Goal: Information Seeking & Learning: Get advice/opinions

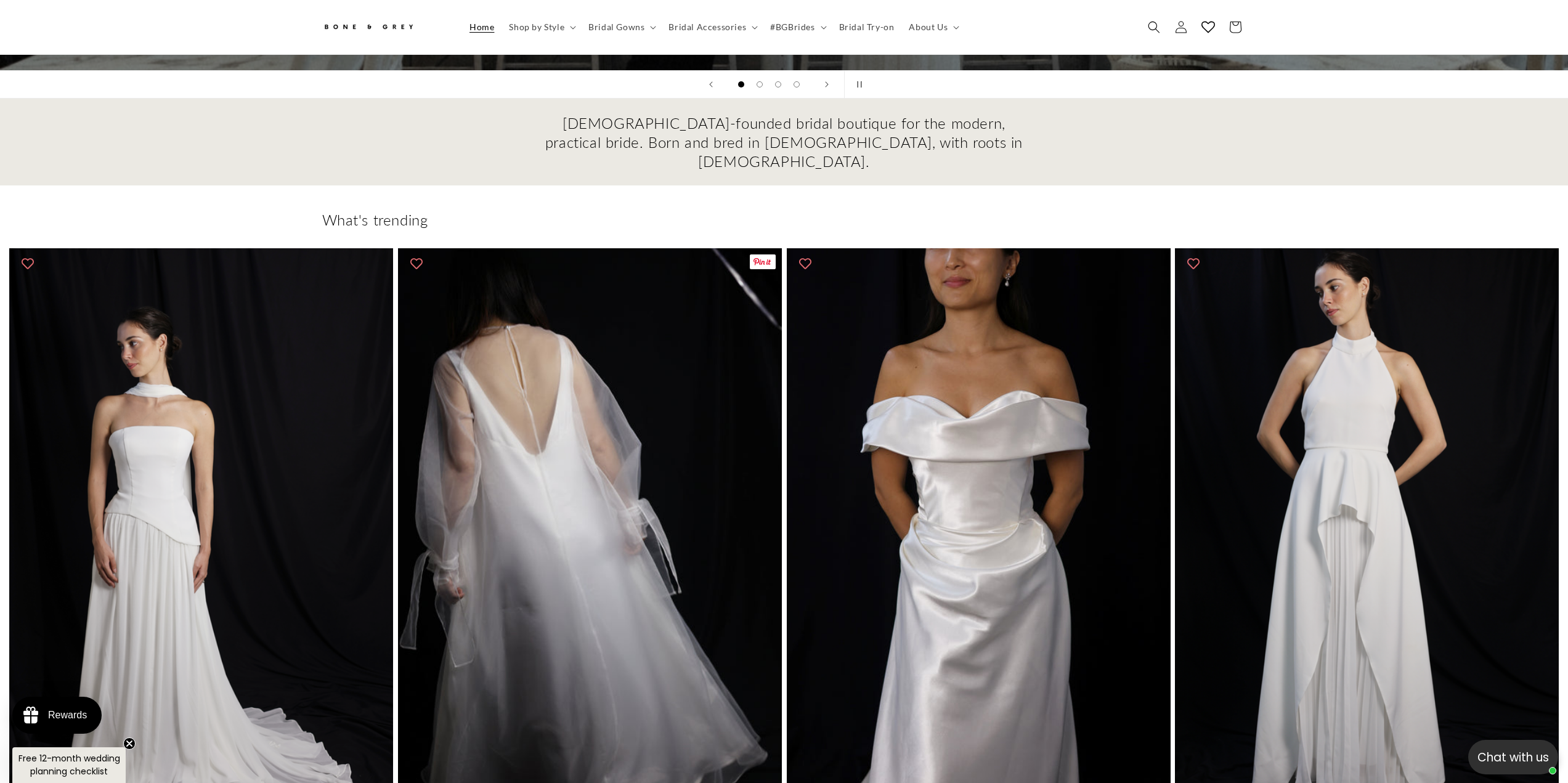
scroll to position [487, 0]
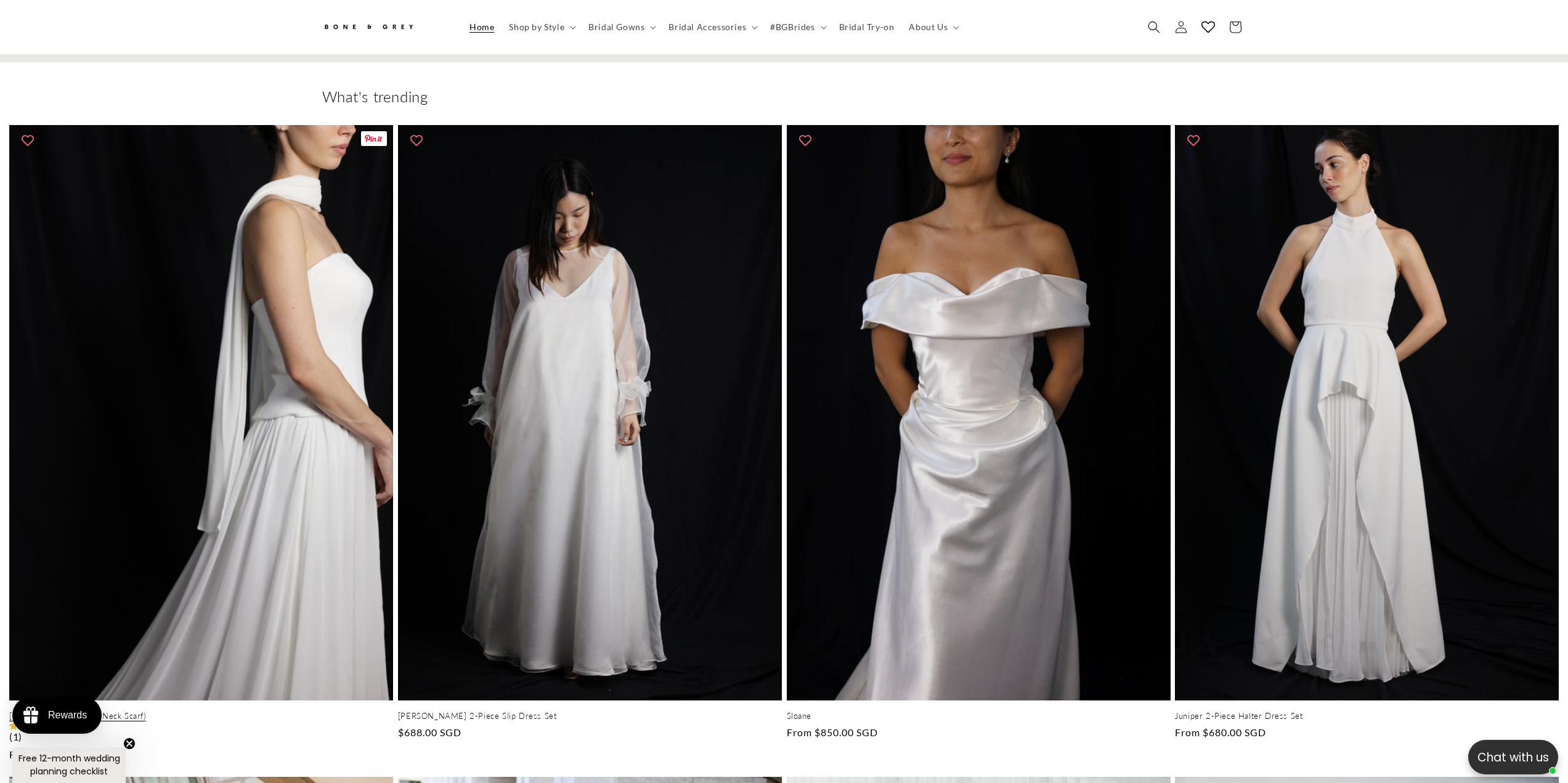
click at [122, 711] on link "Elsa (with Neck Scarf)" at bounding box center [201, 716] width 384 height 11
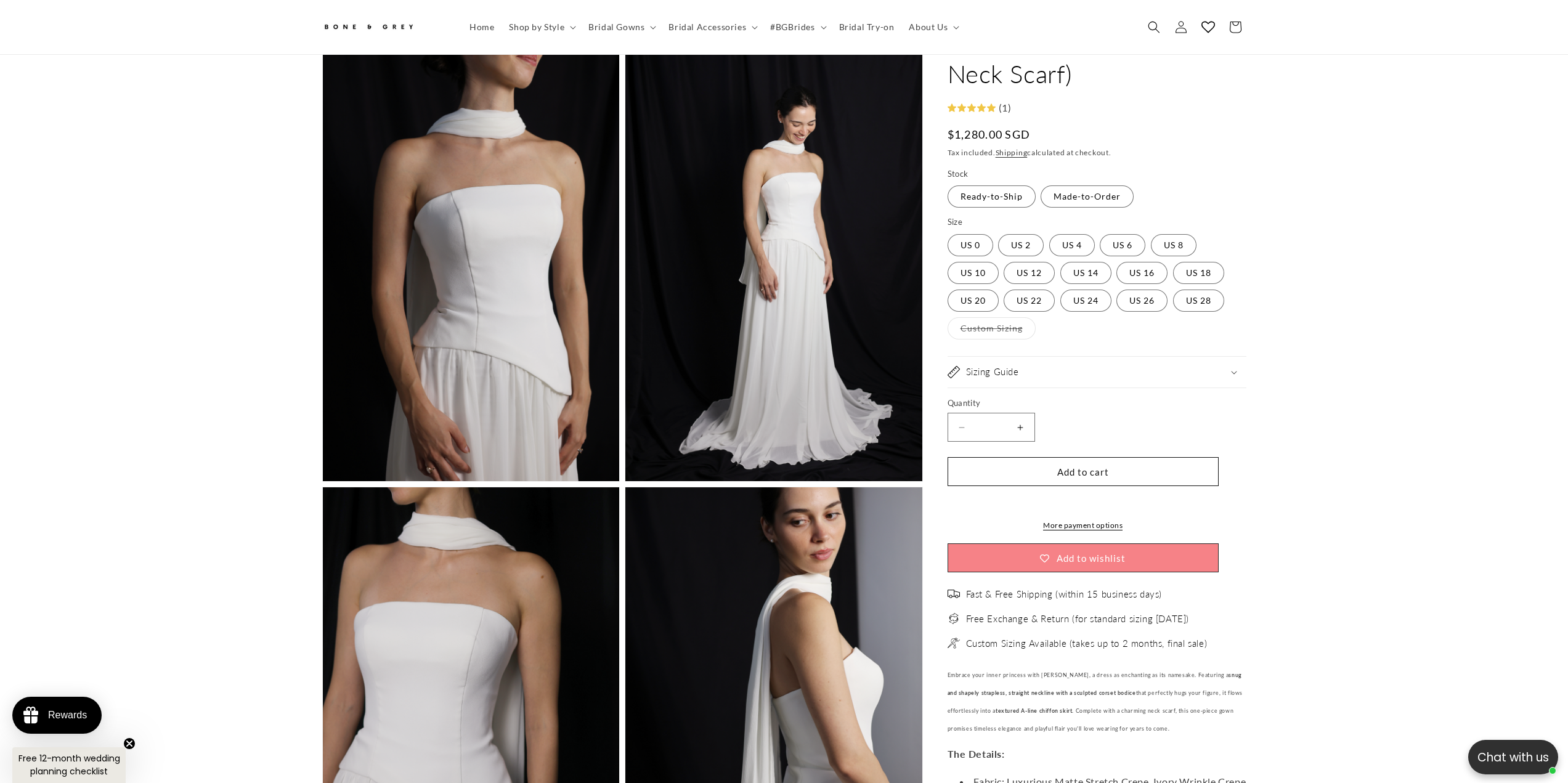
scroll to position [2089, 0]
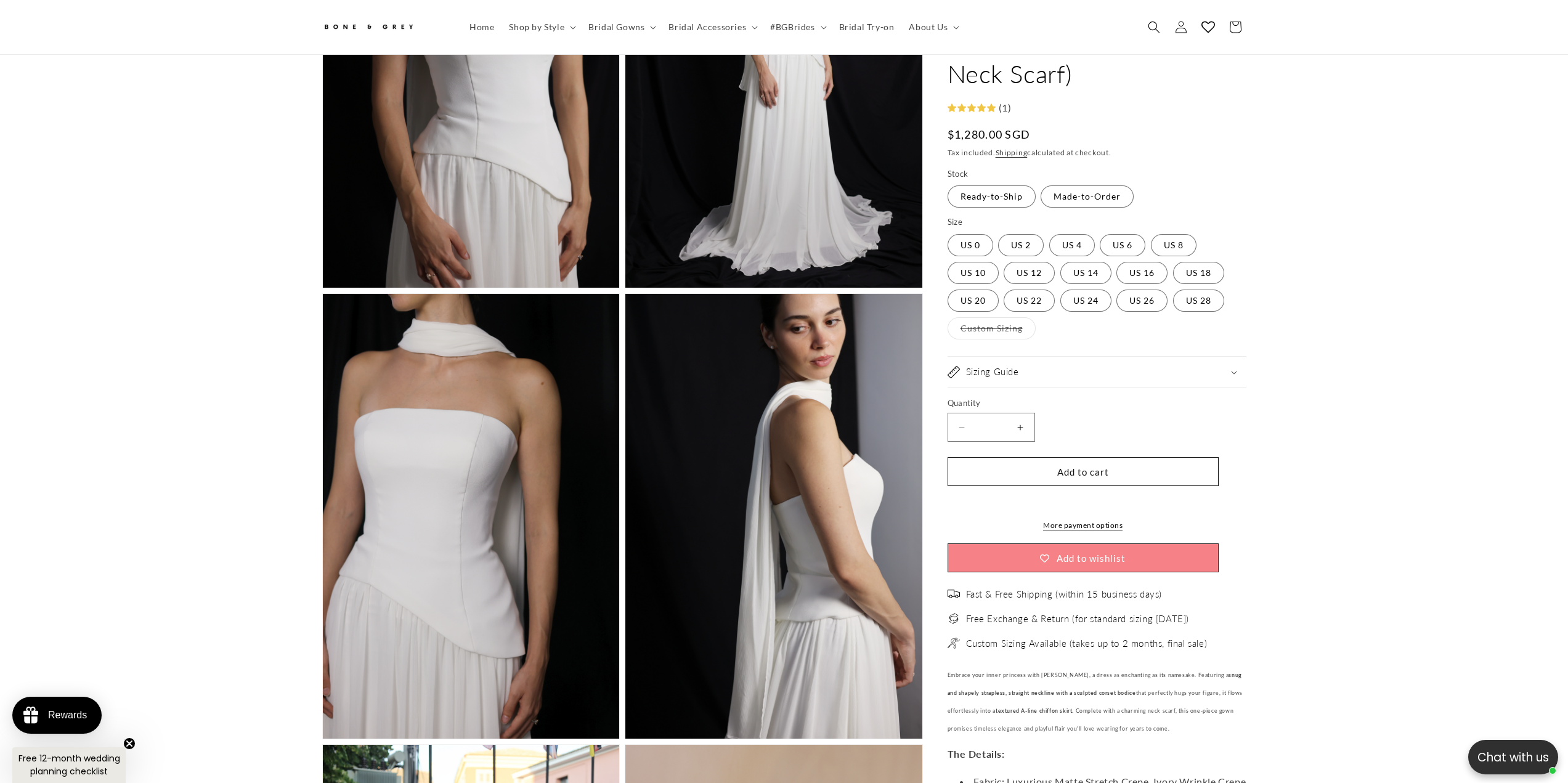
drag, startPoint x: 1568, startPoint y: 347, endPoint x: 1565, endPoint y: 370, distance: 23.2
click at [1565, 370] on section "Skip to product information Open media 1 in modal Open media 2 in modal Open me…" at bounding box center [784, 50] width 1568 height 4102
drag, startPoint x: 1570, startPoint y: 374, endPoint x: 1568, endPoint y: 392, distance: 18.1
click at [1568, 392] on section "Skip to product information Open media 1 in modal Open media 2 in modal Open me…" at bounding box center [784, 50] width 1568 height 4102
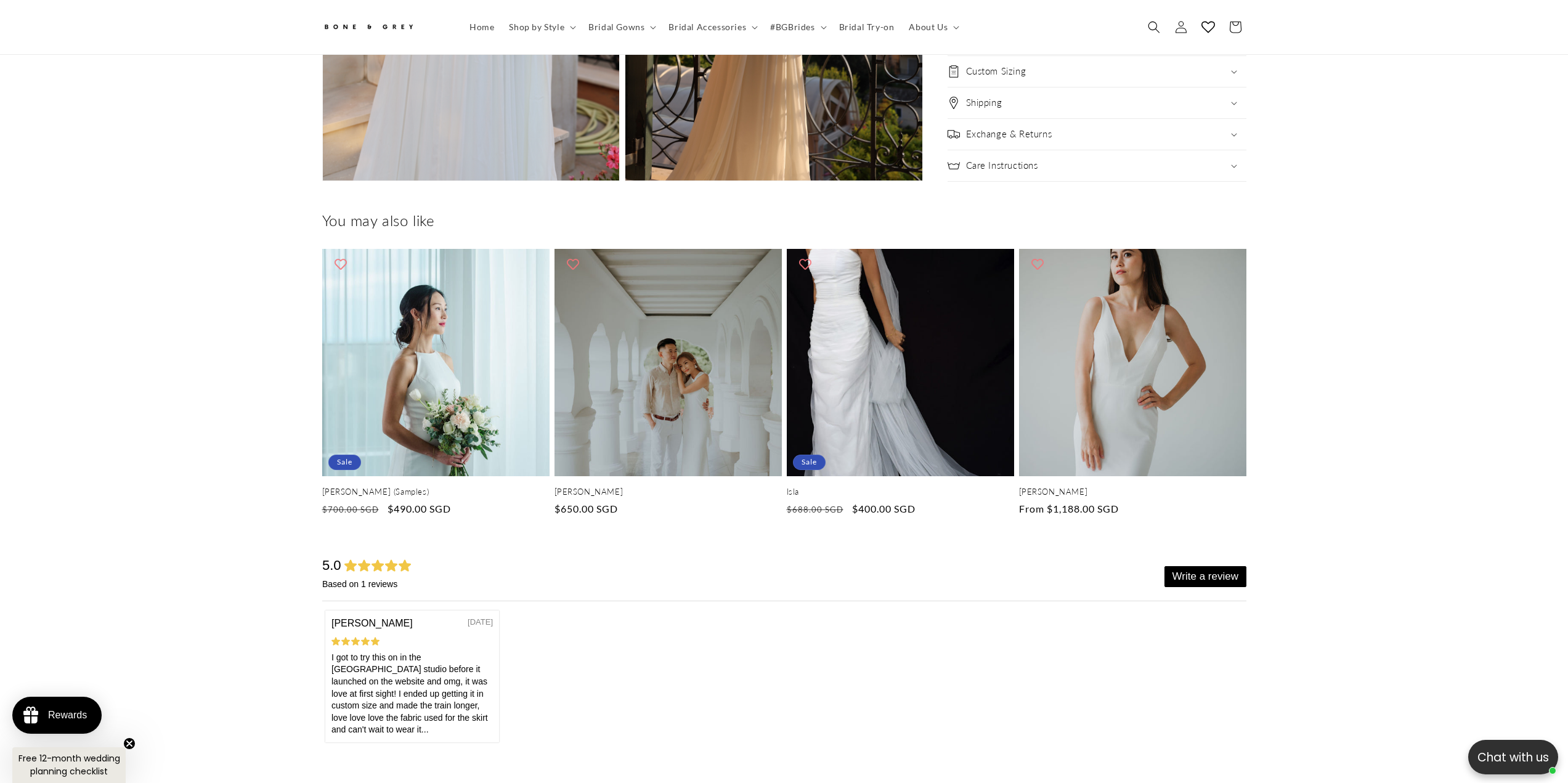
scroll to position [0, 0]
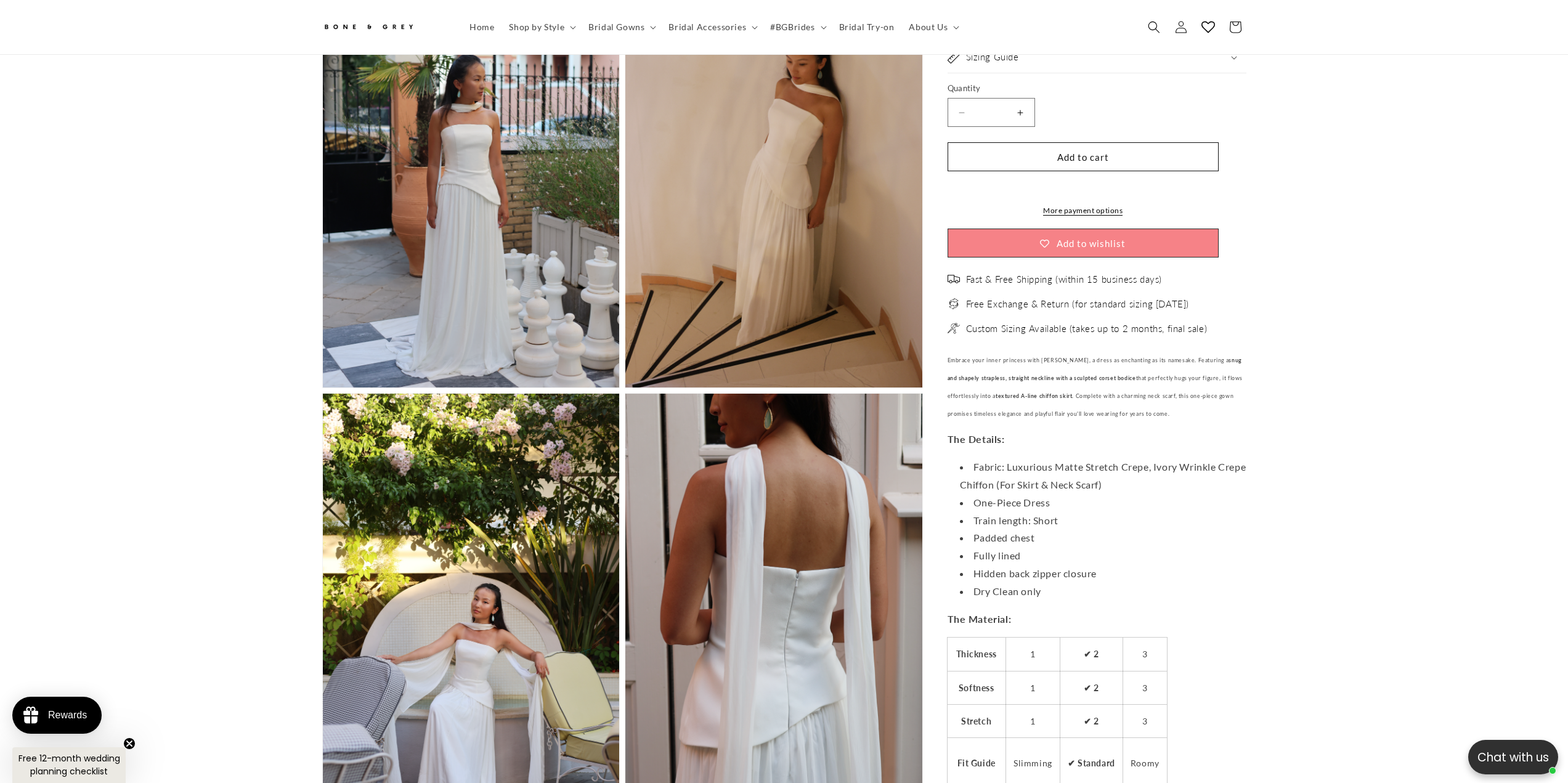
drag, startPoint x: 191, startPoint y: 343, endPoint x: 184, endPoint y: 350, distance: 9.9
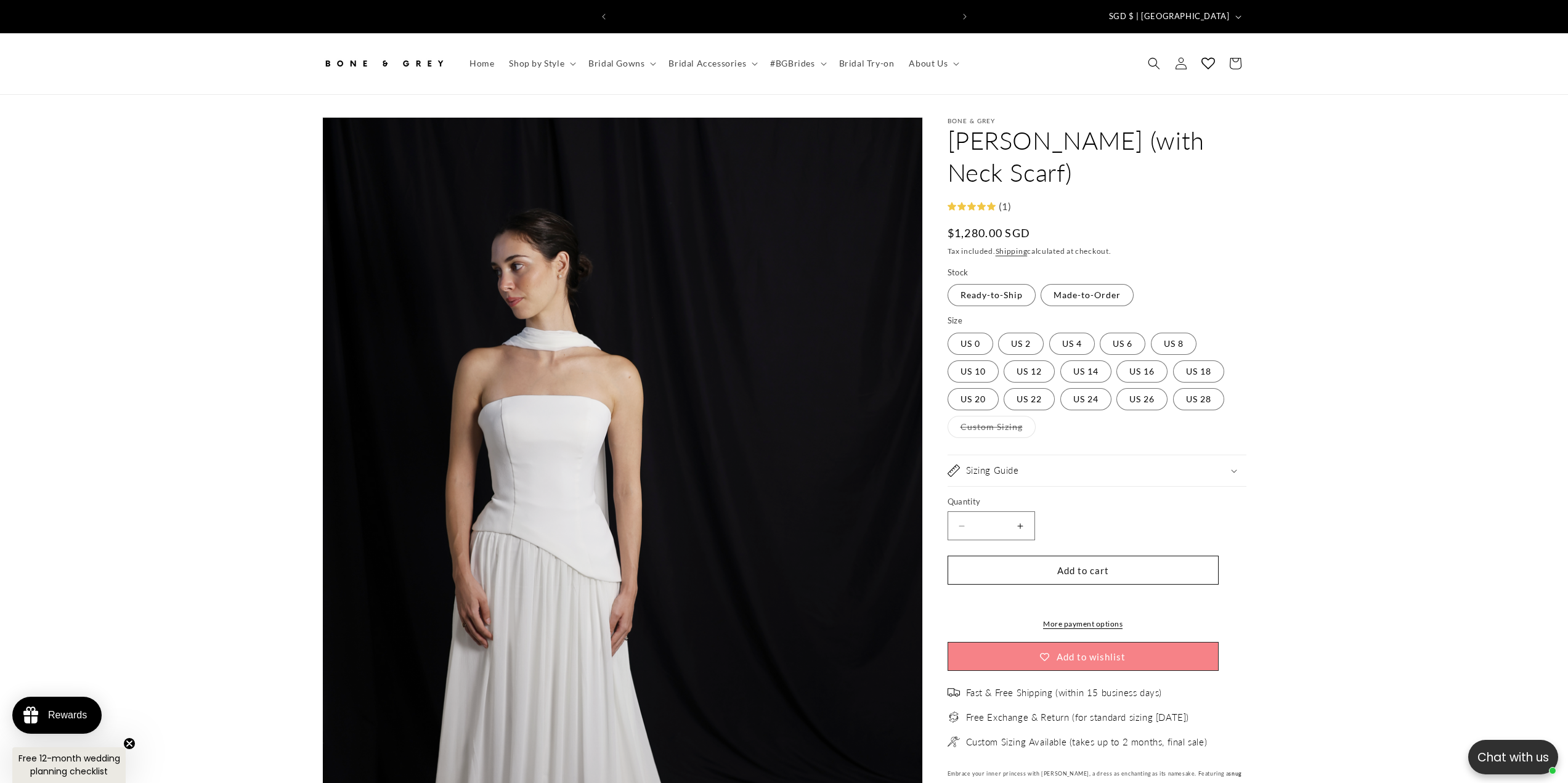
scroll to position [0, 339]
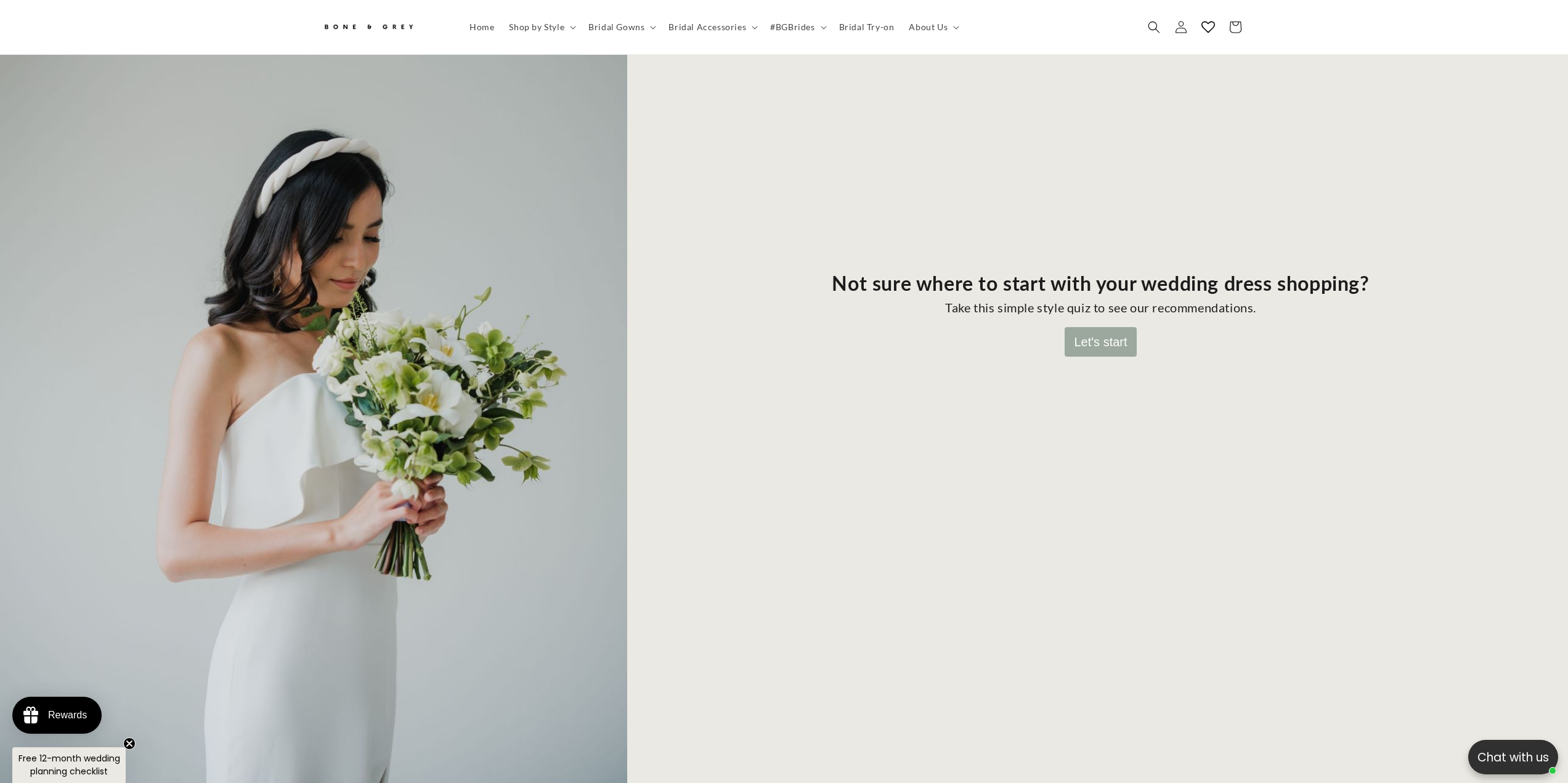
scroll to position [240, 0]
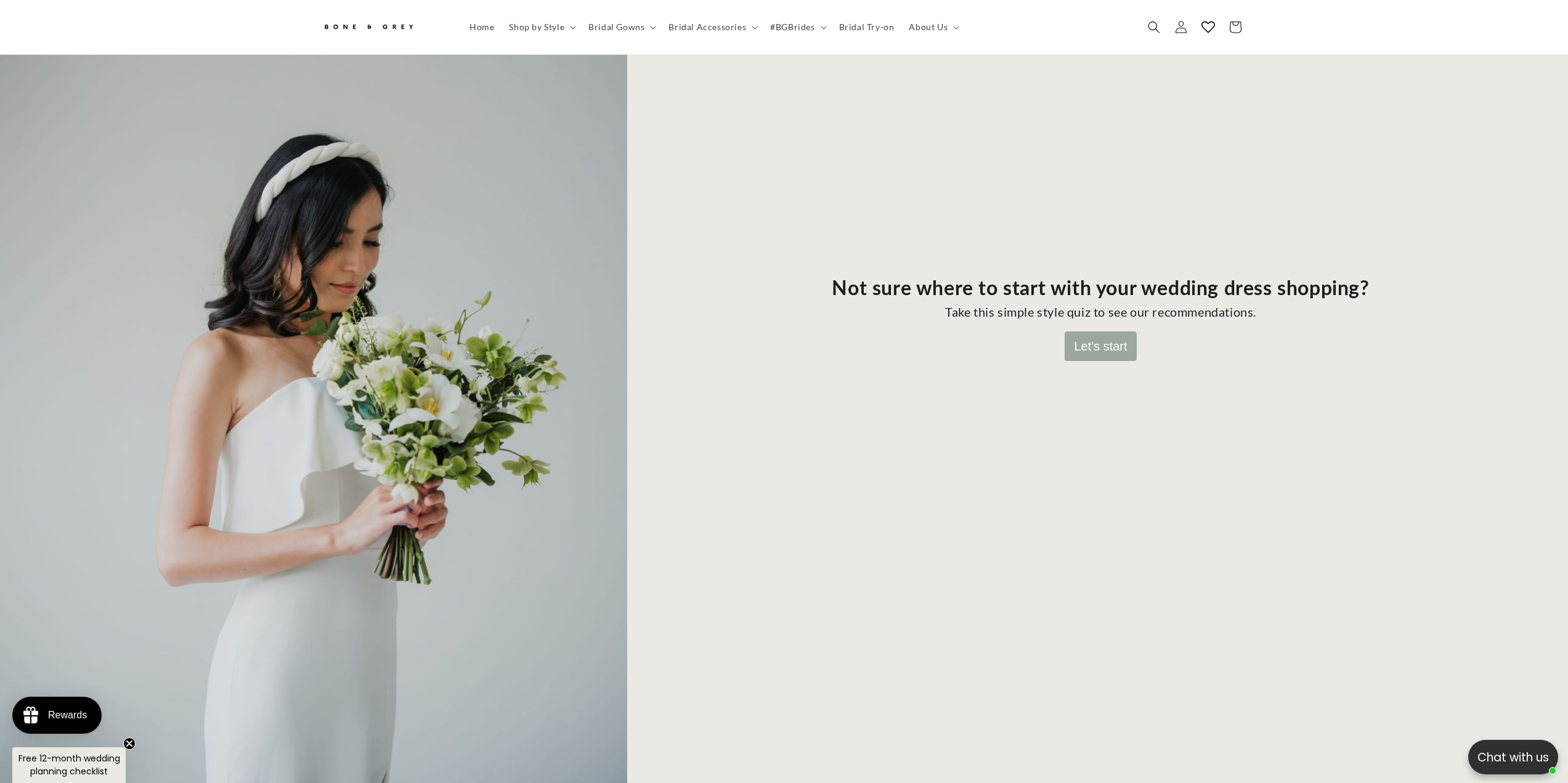
click at [1084, 331] on button "Let's start" at bounding box center [1100, 346] width 72 height 30
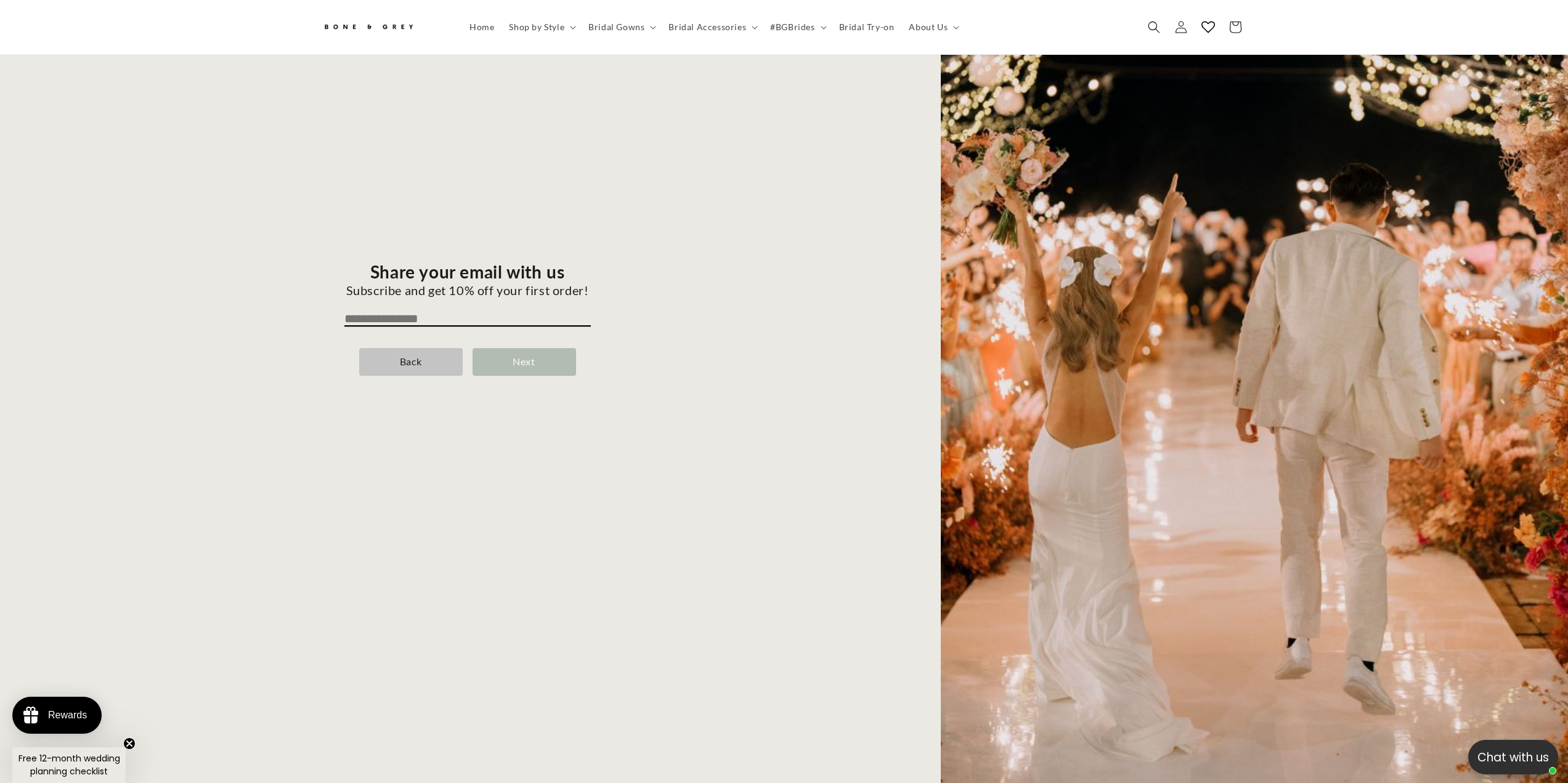
click at [547, 348] on div "Next" at bounding box center [524, 362] width 104 height 28
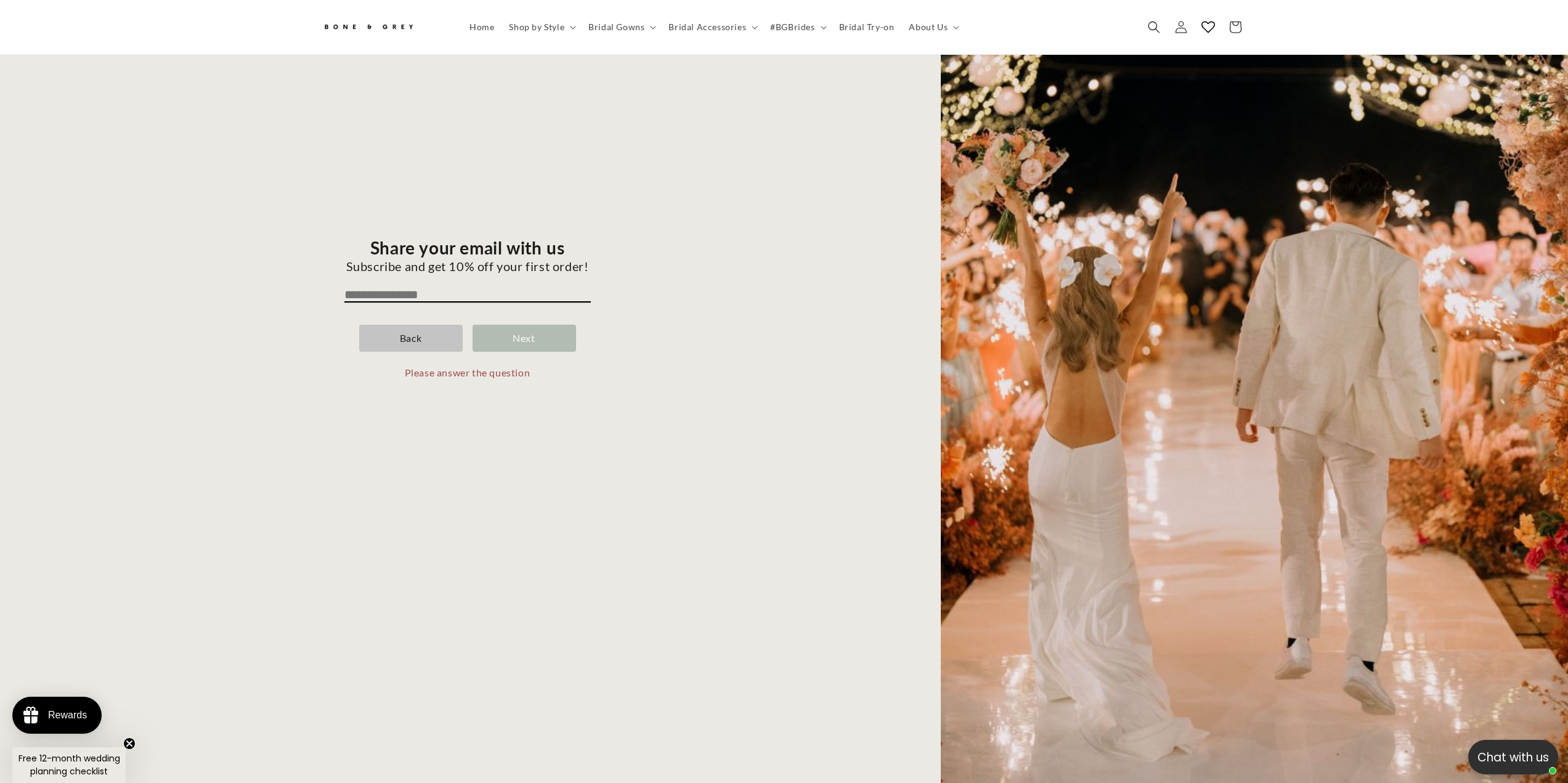
scroll to position [216, 0]
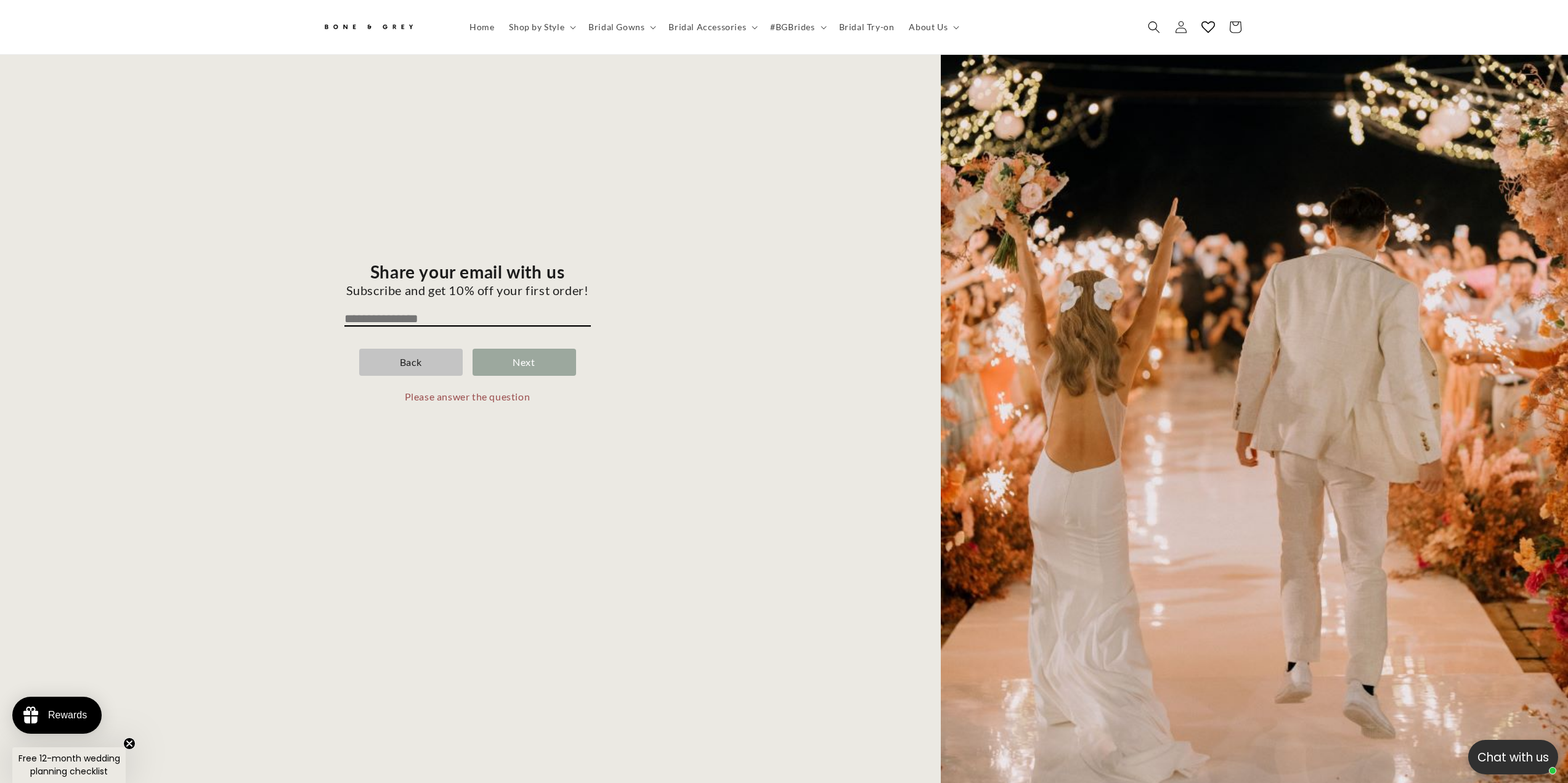
click at [506, 299] on div "Share your email with us Subscribe and get 10% off your first order! Back Next …" at bounding box center [467, 343] width 695 height 912
drag, startPoint x: 442, startPoint y: 302, endPoint x: 261, endPoint y: 322, distance: 182.1
click at [261, 322] on div "Share your email with us Subscribe and get 10% off your first order! Back Next …" at bounding box center [467, 343] width 695 height 912
drag, startPoint x: 430, startPoint y: 299, endPoint x: 418, endPoint y: 301, distance: 12.2
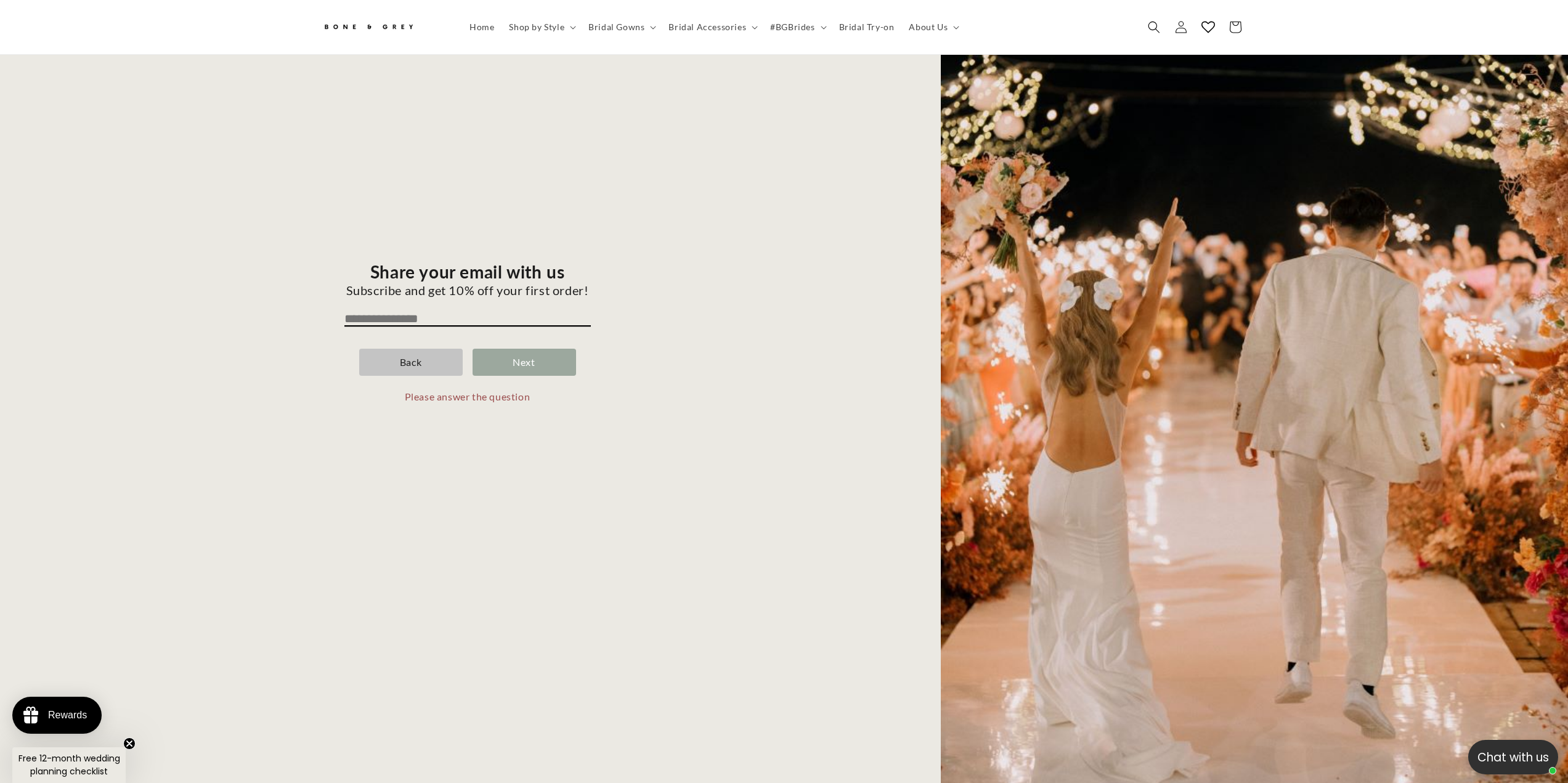
drag, startPoint x: 418, startPoint y: 301, endPoint x: 371, endPoint y: 313, distance: 48.5
click at [371, 313] on input "email" at bounding box center [468, 319] width 247 height 15
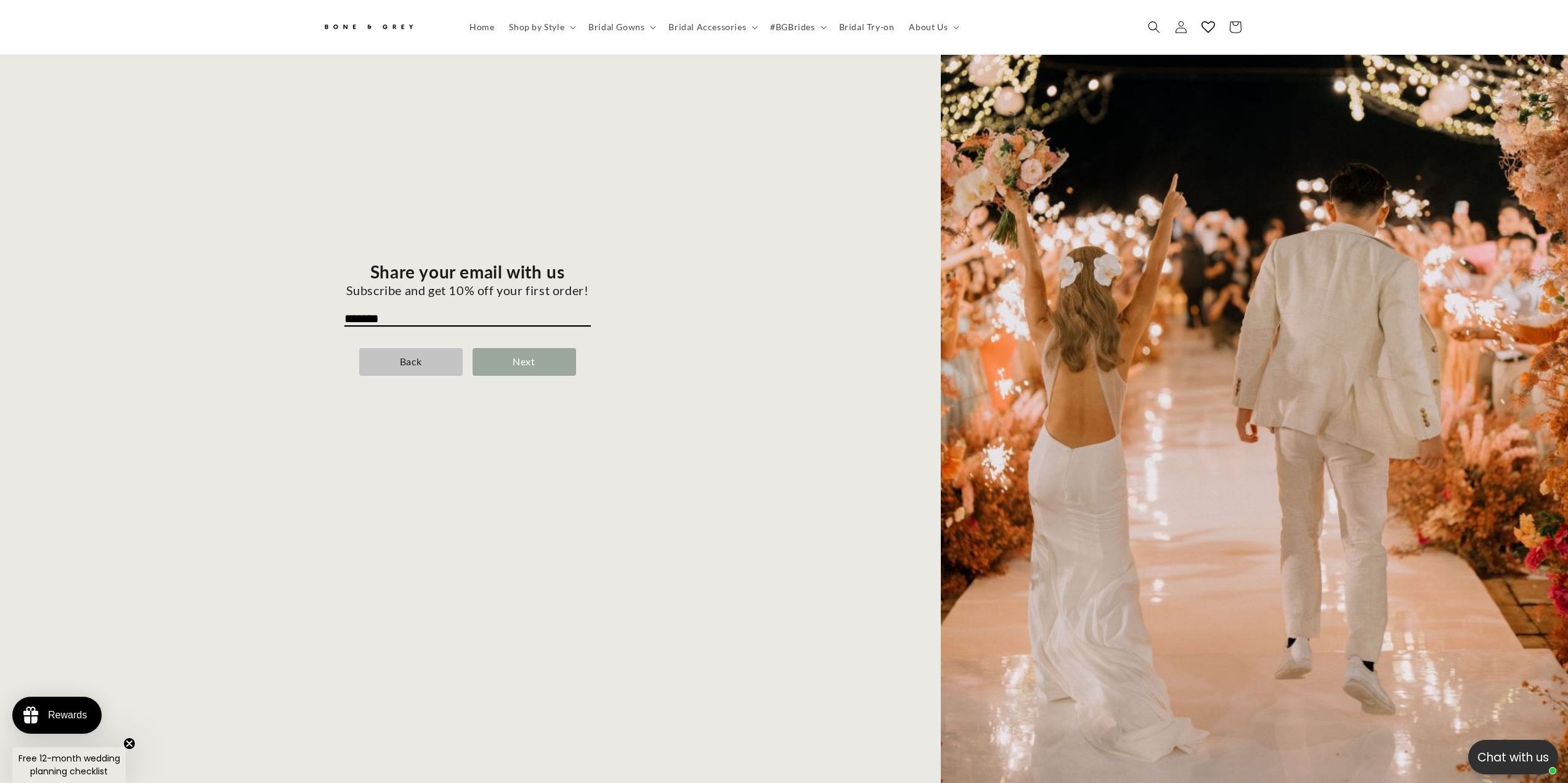
scroll to position [0, 339]
type input "**********"
click at [484, 348] on div "Next" at bounding box center [524, 362] width 104 height 28
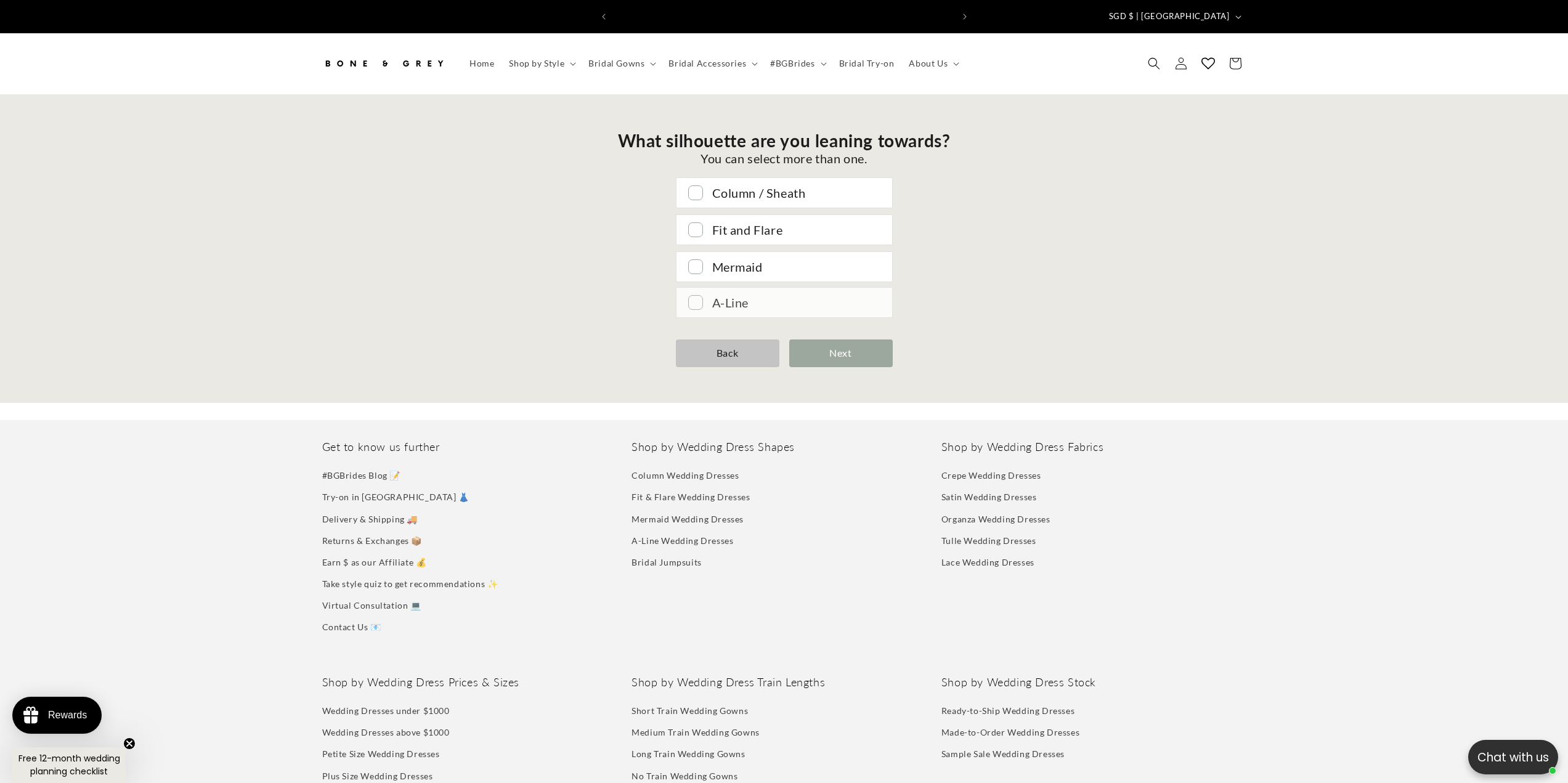
scroll to position [0, 678]
click at [802, 291] on div "A-Line" at bounding box center [796, 302] width 167 height 22
click at [778, 221] on div "Fit and Flare" at bounding box center [796, 228] width 167 height 22
click at [829, 348] on div "Next" at bounding box center [841, 353] width 104 height 28
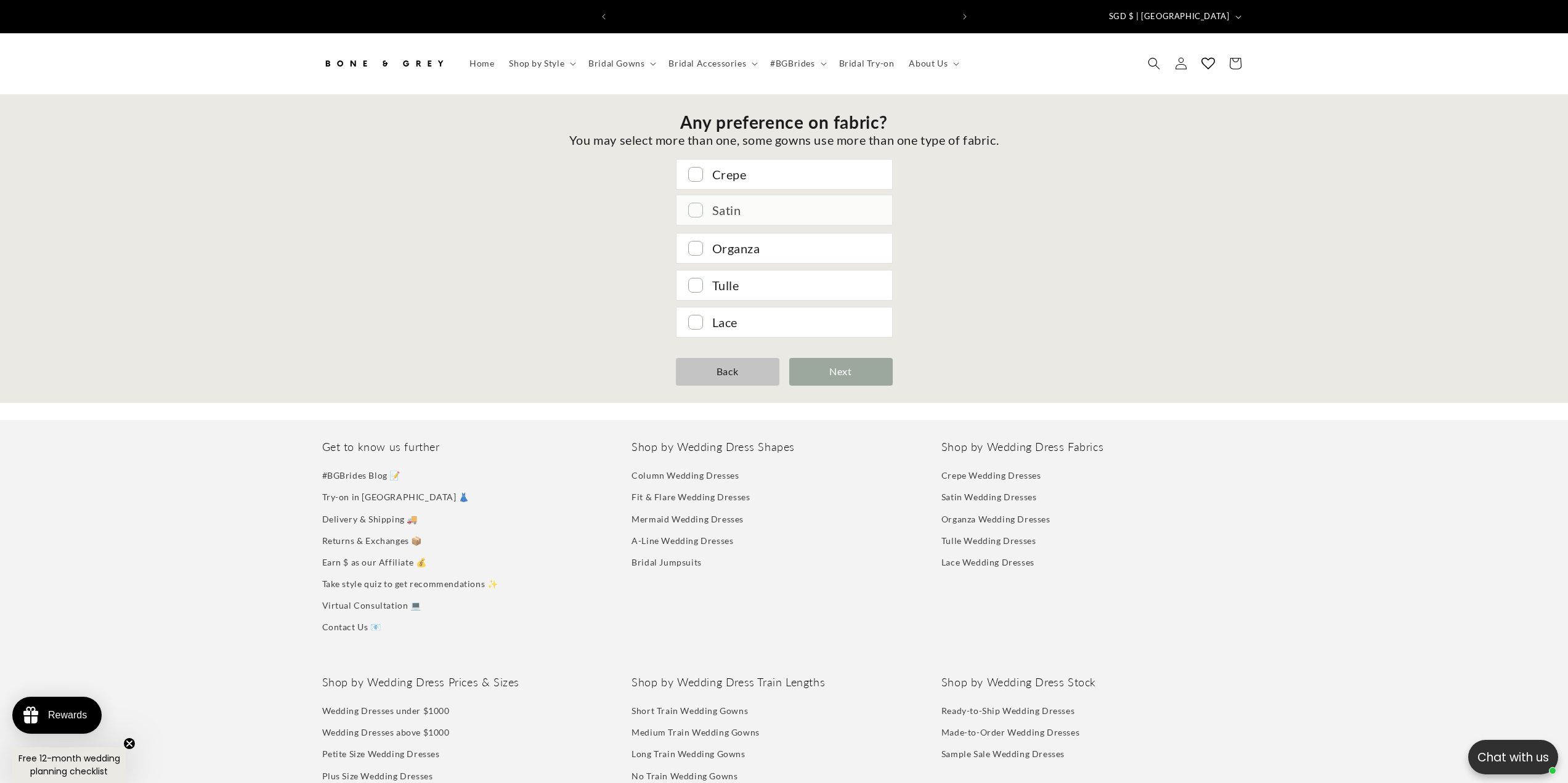
scroll to position [0, 339]
click at [835, 199] on div "Satin" at bounding box center [796, 210] width 167 height 22
click at [789, 273] on div "Tulle" at bounding box center [796, 284] width 167 height 22
drag, startPoint x: 767, startPoint y: 238, endPoint x: 713, endPoint y: 243, distance: 54.2
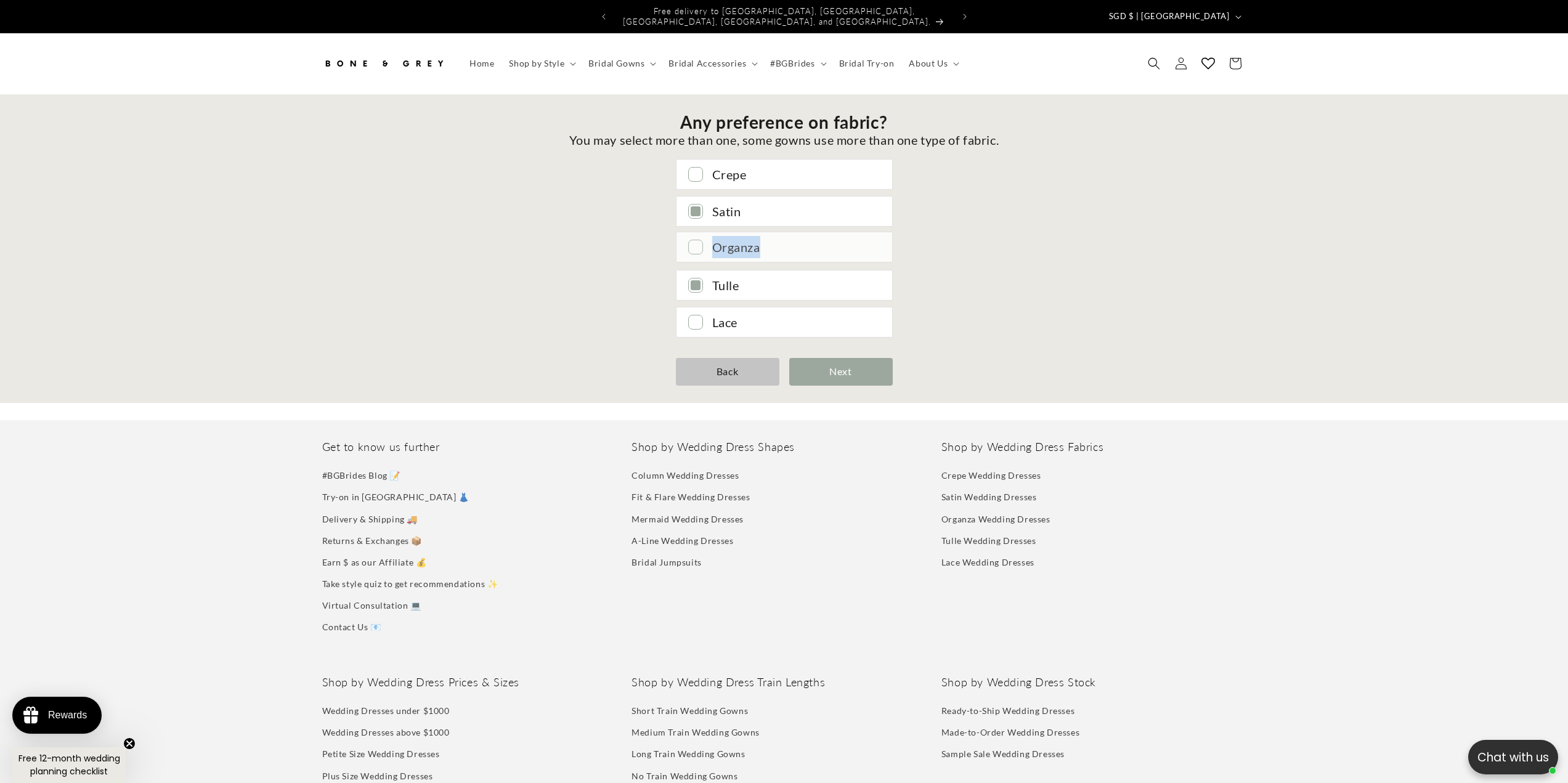
click at [713, 243] on div "Organza" at bounding box center [796, 247] width 167 height 22
click at [564, 196] on div "Crepe Satin Organza Tulle Lace" at bounding box center [784, 248] width 695 height 177
drag, startPoint x: 743, startPoint y: 167, endPoint x: 710, endPoint y: 167, distance: 33.0
click at [710, 167] on div "Crepe" at bounding box center [784, 173] width 216 height 30
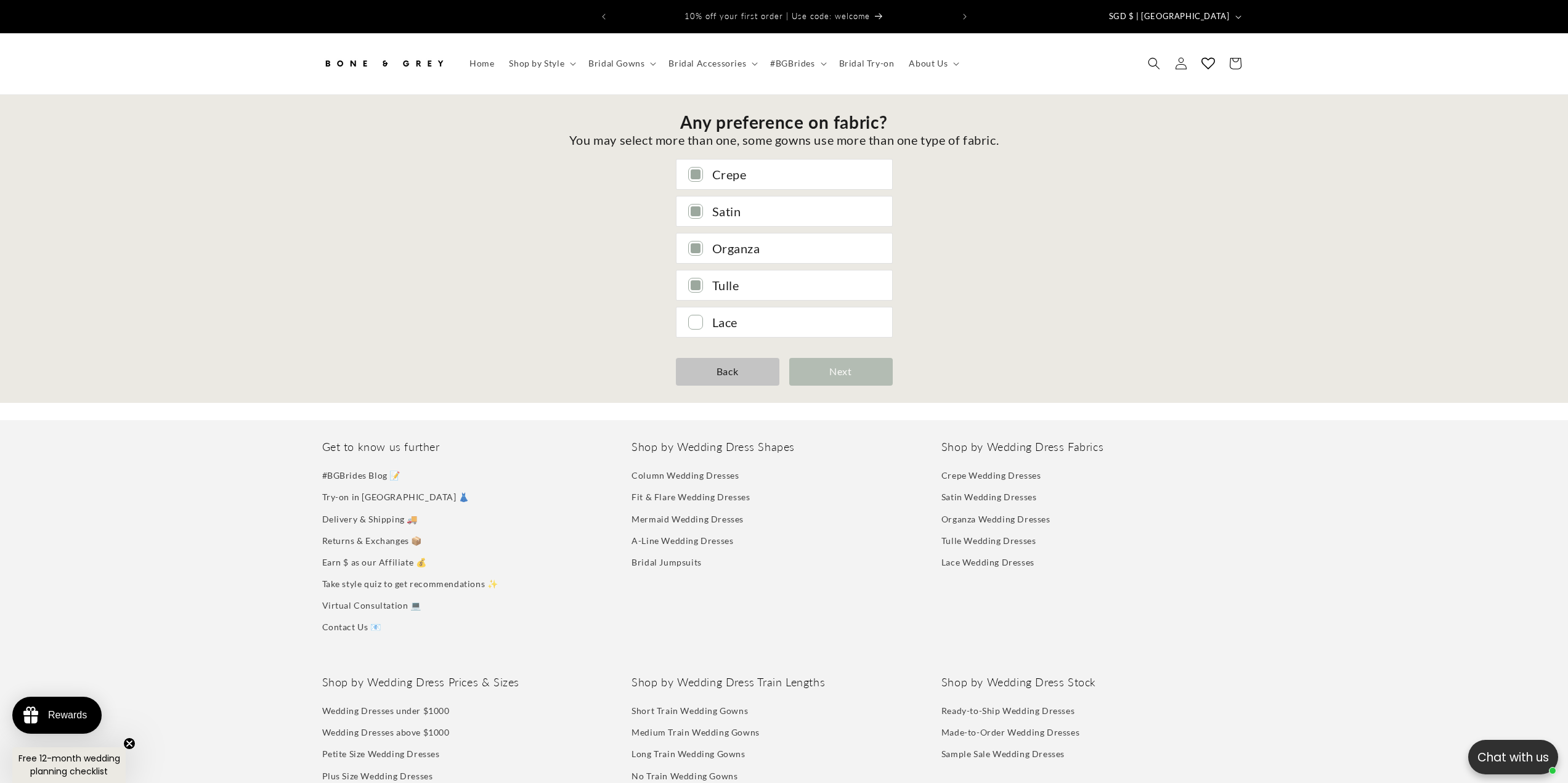
click at [863, 369] on div "Next" at bounding box center [841, 372] width 104 height 28
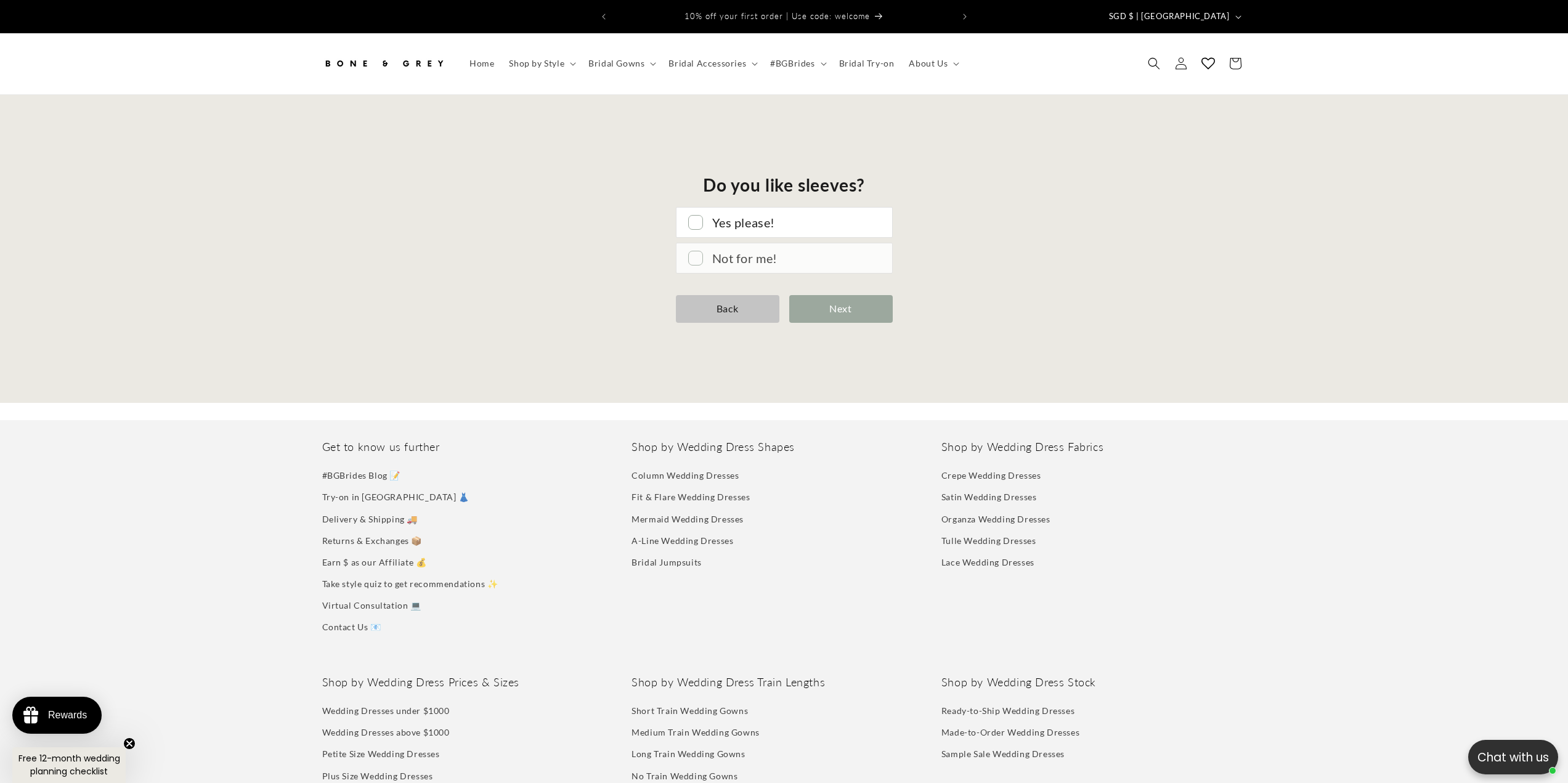
click at [759, 252] on div "Not for me!" at bounding box center [796, 257] width 167 height 22
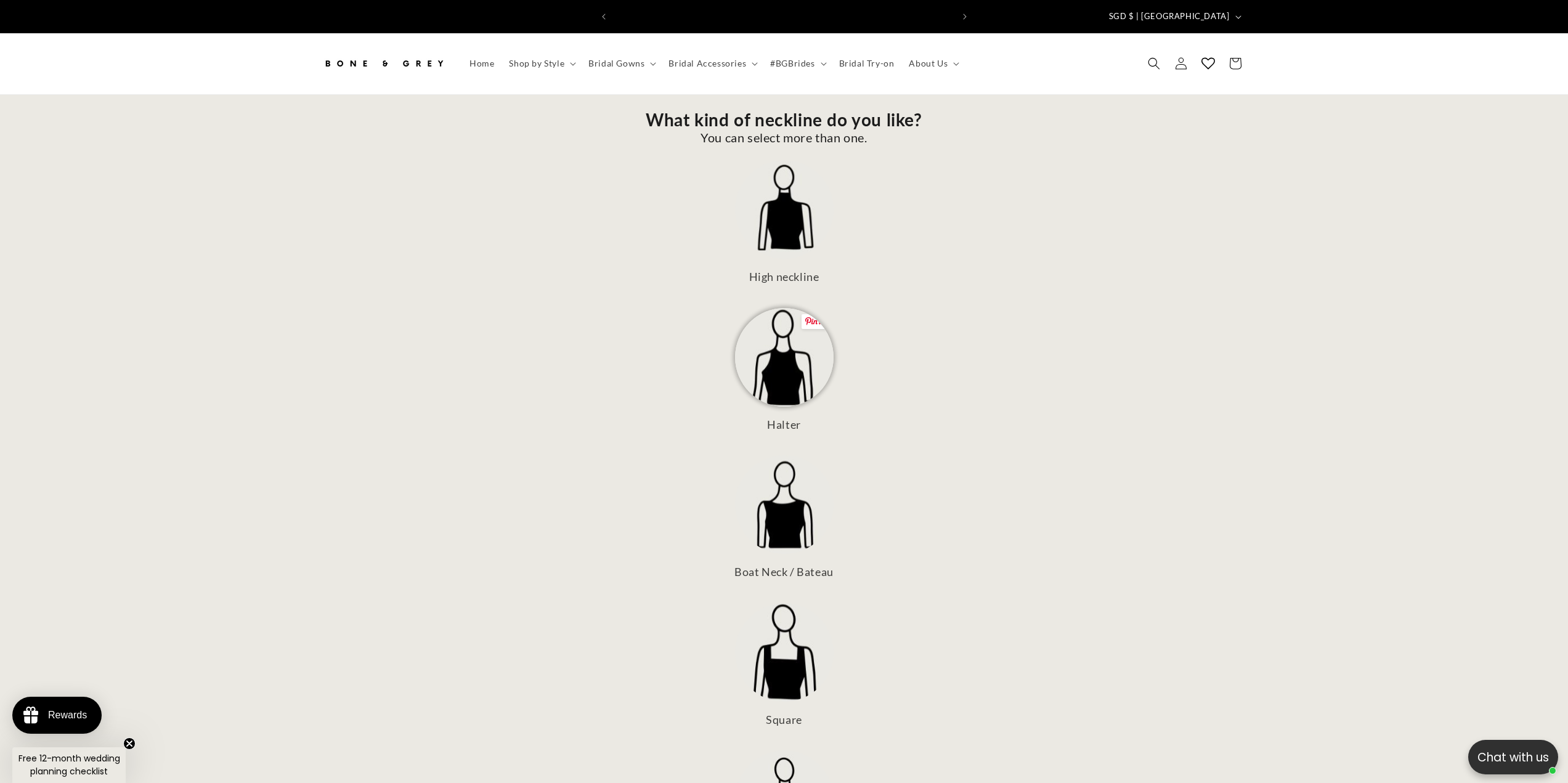
scroll to position [0, 339]
click at [804, 342] on img at bounding box center [784, 357] width 99 height 99
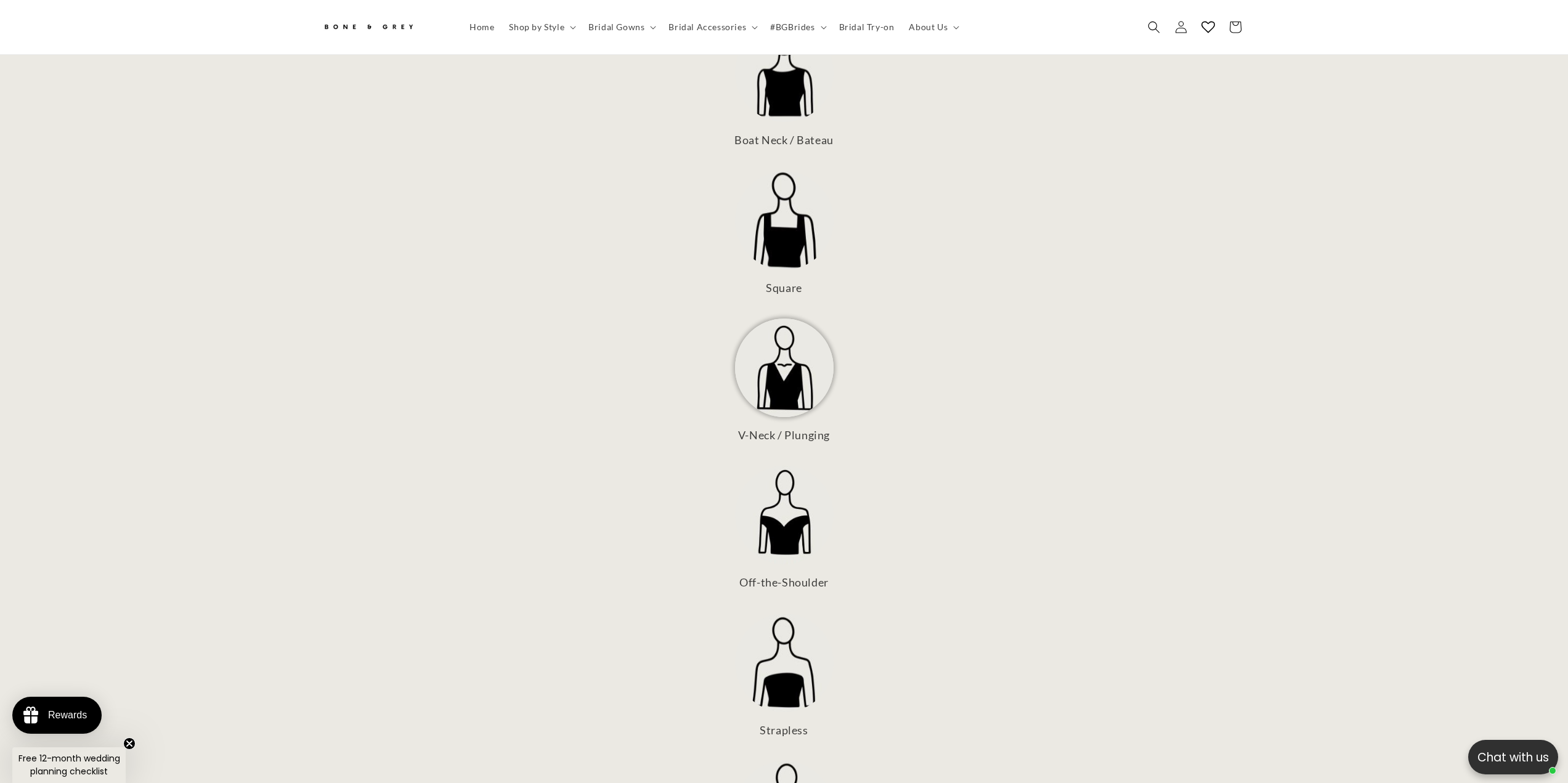
scroll to position [0, 0]
click at [755, 383] on img at bounding box center [784, 367] width 99 height 99
click at [804, 504] on img at bounding box center [784, 515] width 99 height 99
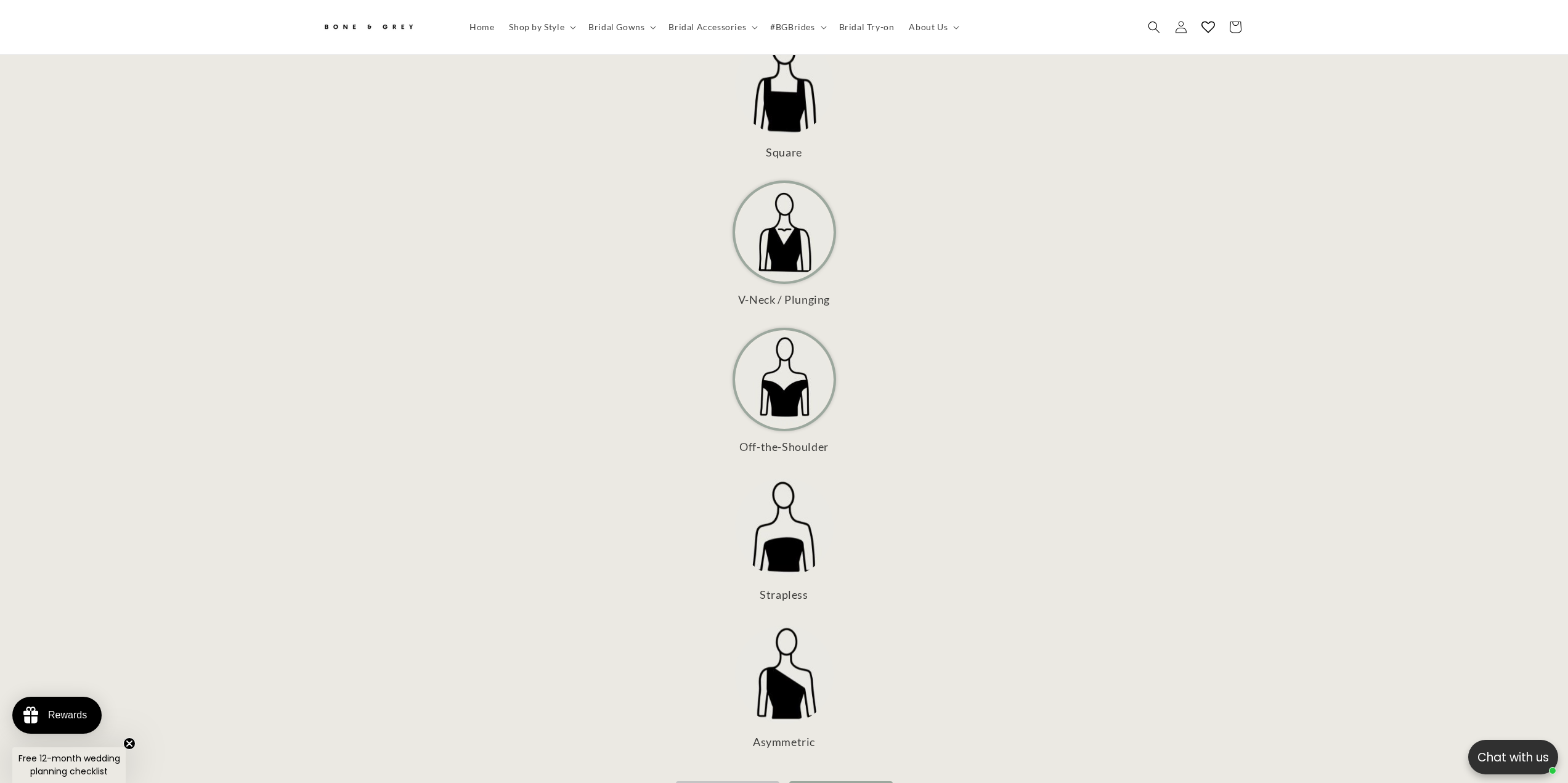
scroll to position [610, 0]
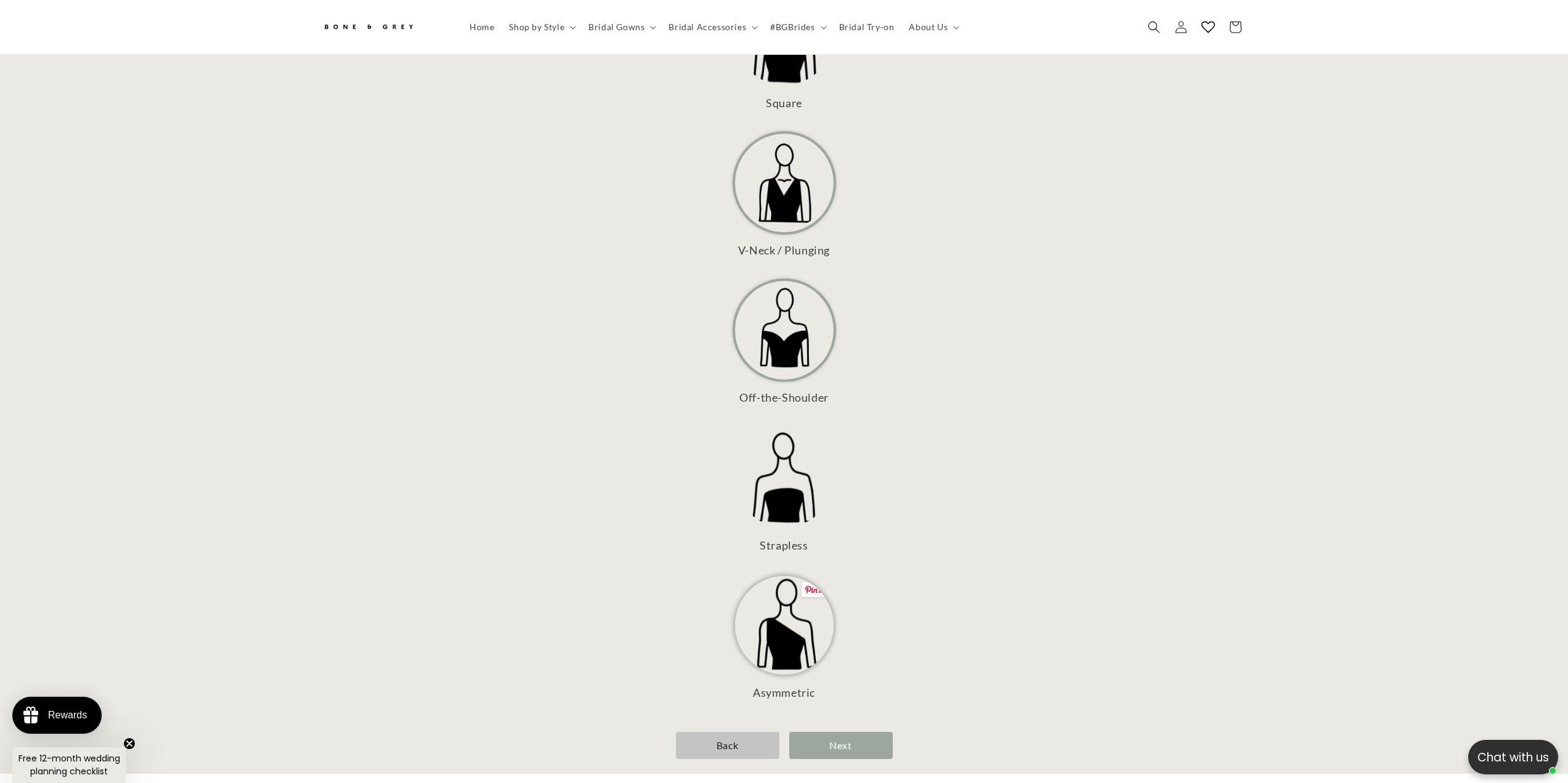
click at [775, 609] on img at bounding box center [784, 625] width 99 height 99
click at [785, 495] on img at bounding box center [784, 478] width 99 height 99
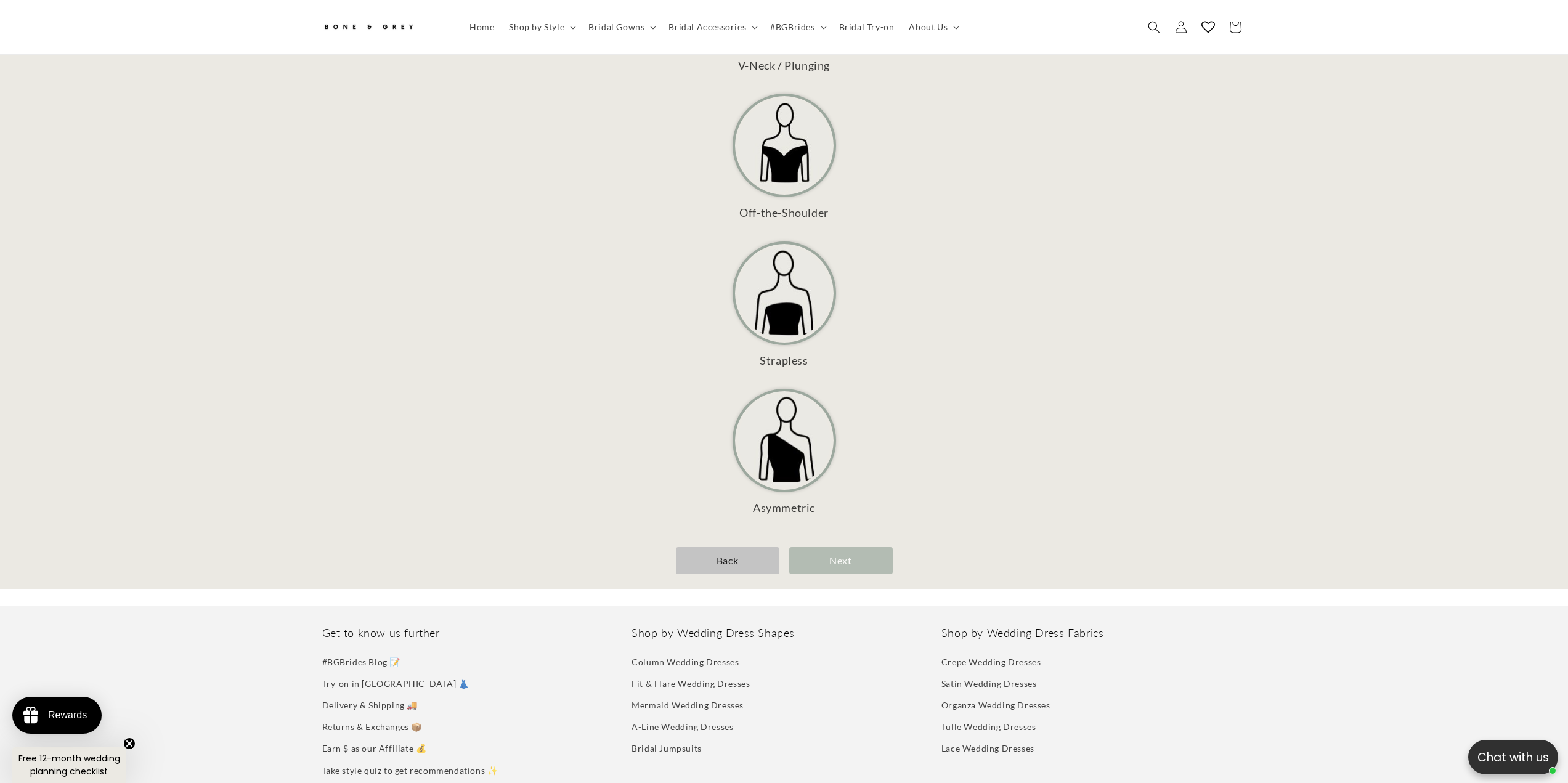
scroll to position [0, 678]
click at [843, 552] on div "Next" at bounding box center [841, 561] width 104 height 28
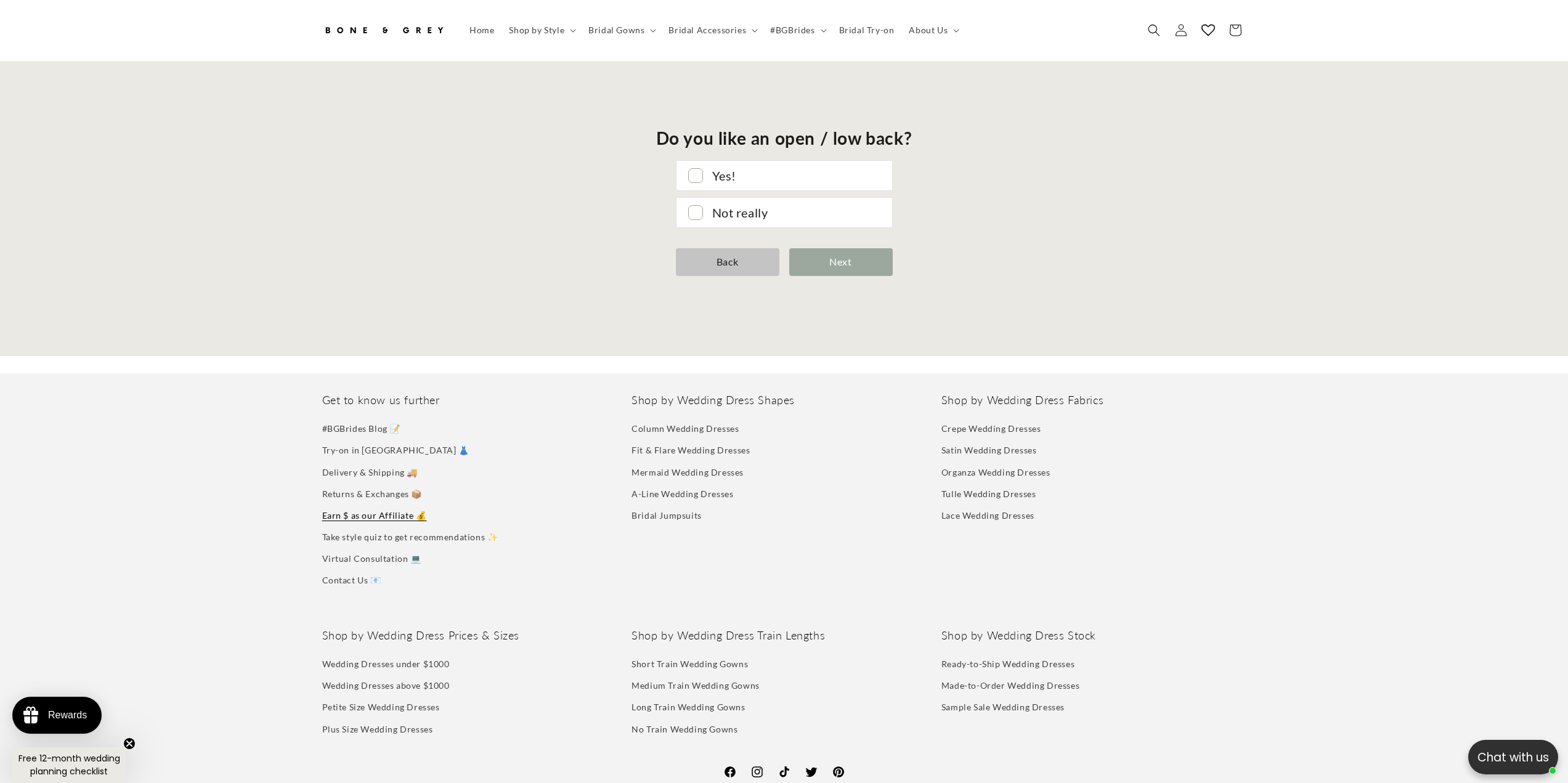
scroll to position [0, 0]
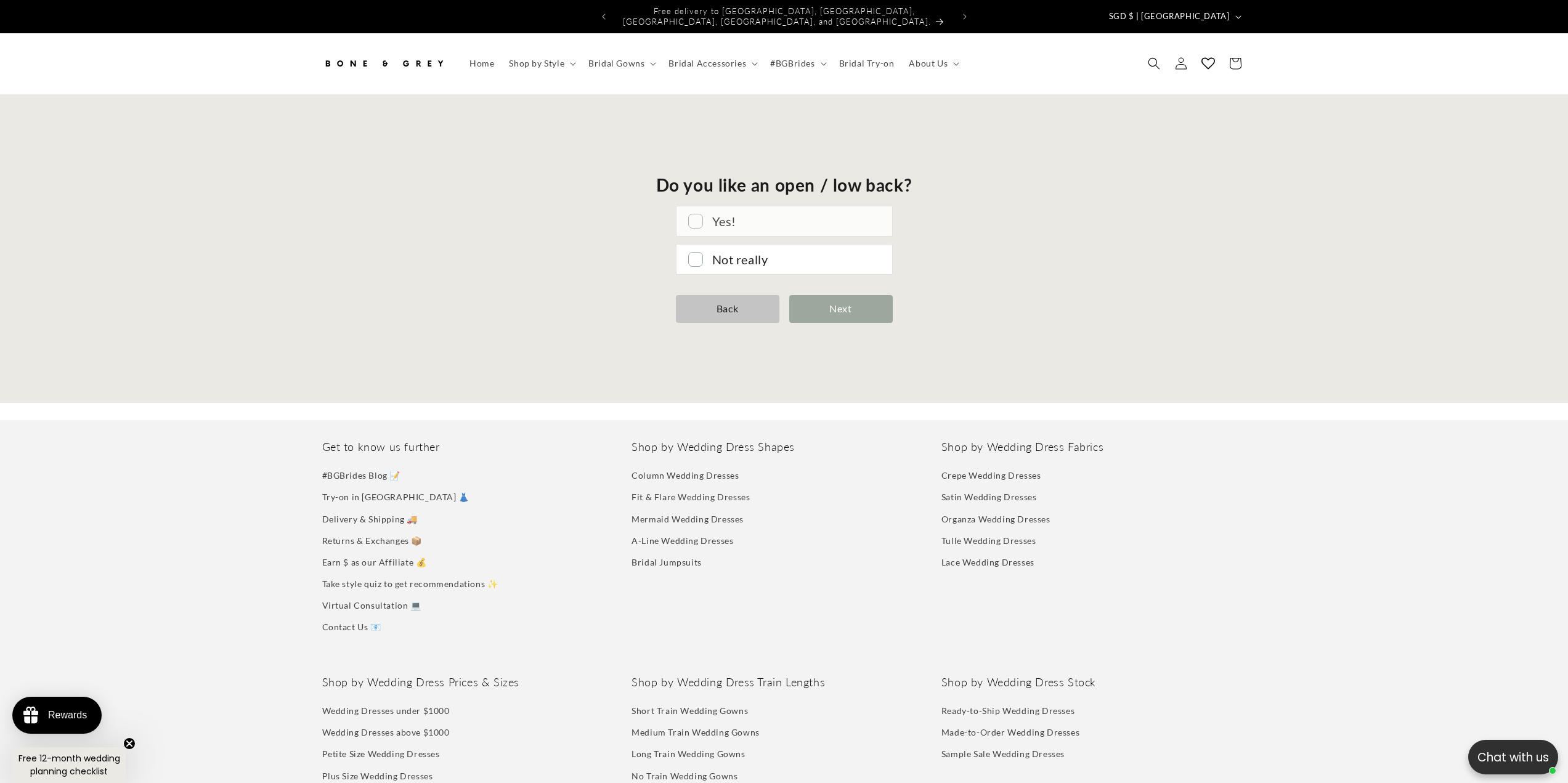
click at [778, 219] on div "Yes!" at bounding box center [796, 221] width 167 height 22
click at [842, 291] on div "**********" at bounding box center [784, 249] width 1568 height 308
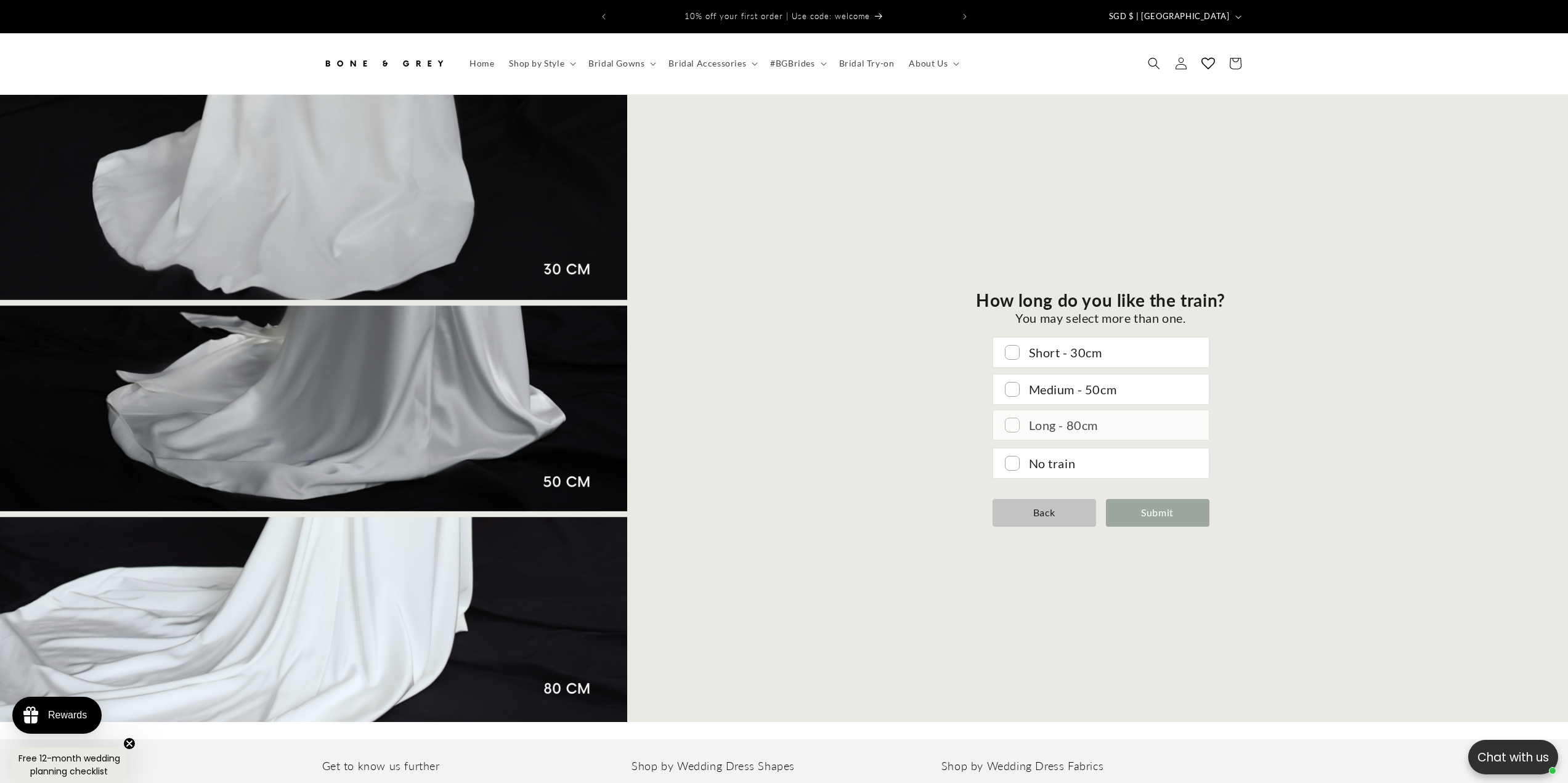
click at [1161, 423] on div "Long - 80cm" at bounding box center [1113, 425] width 167 height 22
click at [1160, 502] on div "Submit" at bounding box center [1158, 513] width 104 height 28
click at [1181, 504] on div "Submit" at bounding box center [1158, 513] width 104 height 28
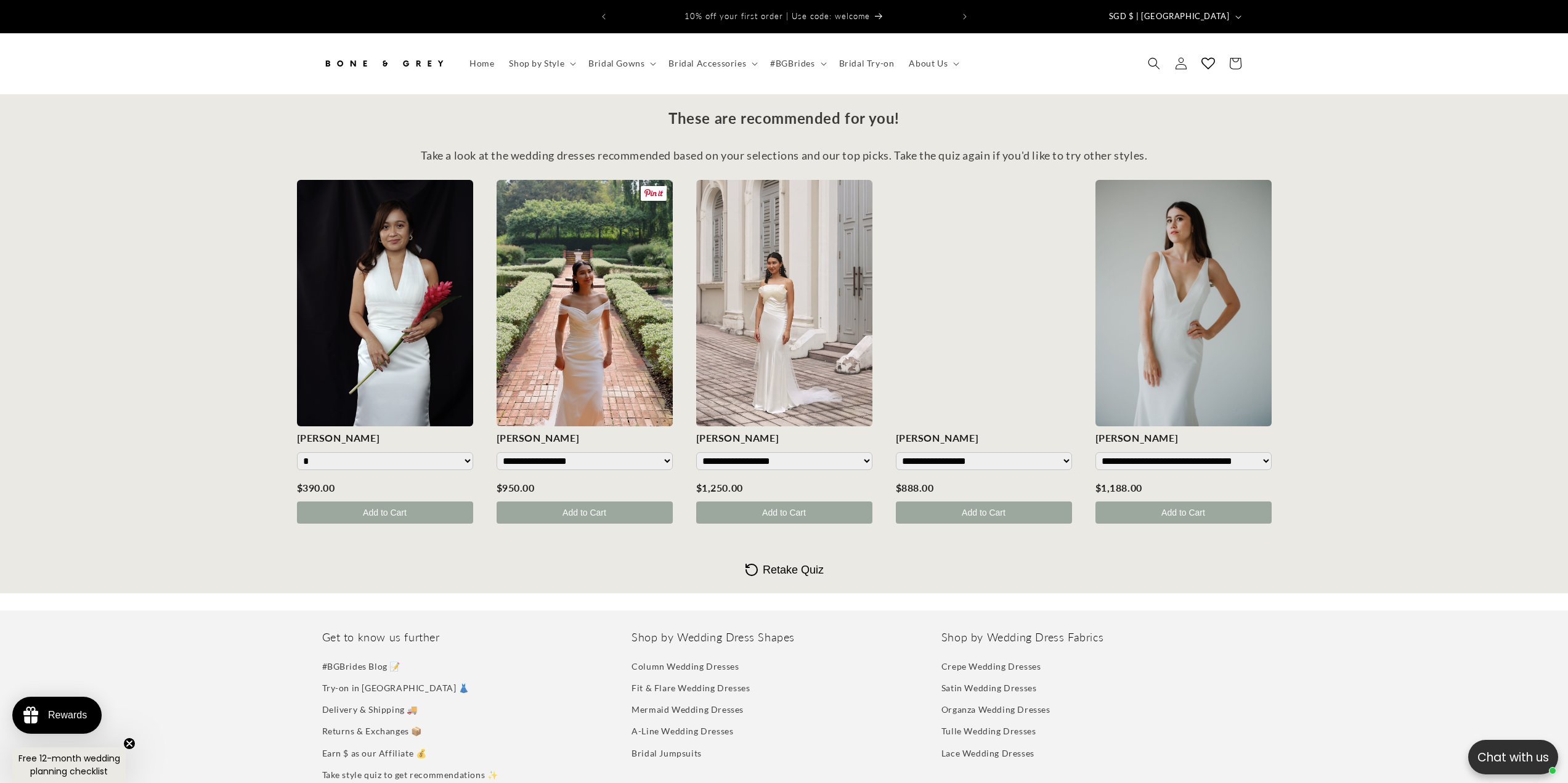
click at [945, 376] on div at bounding box center [984, 304] width 177 height 247
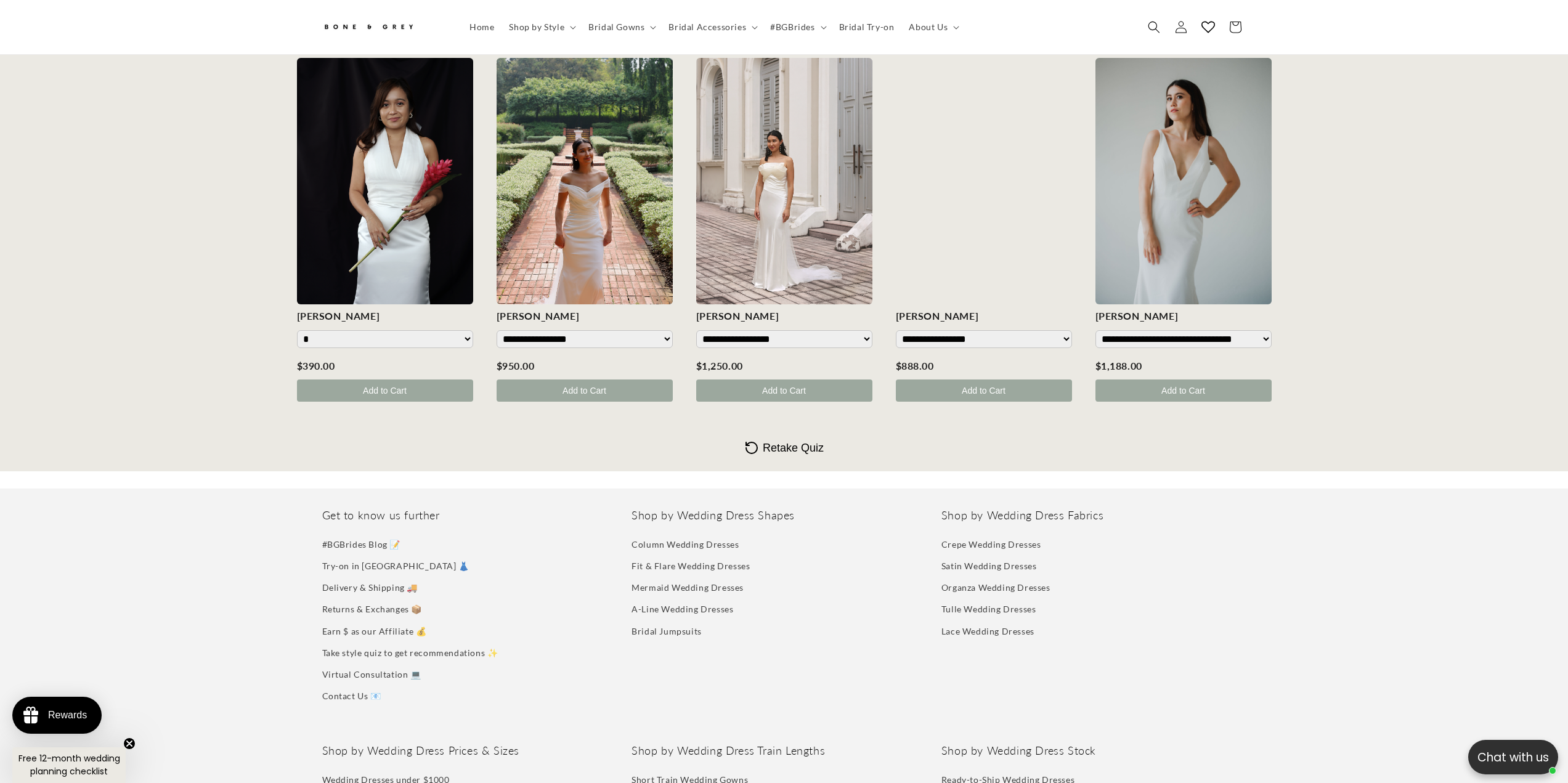
scroll to position [0, 339]
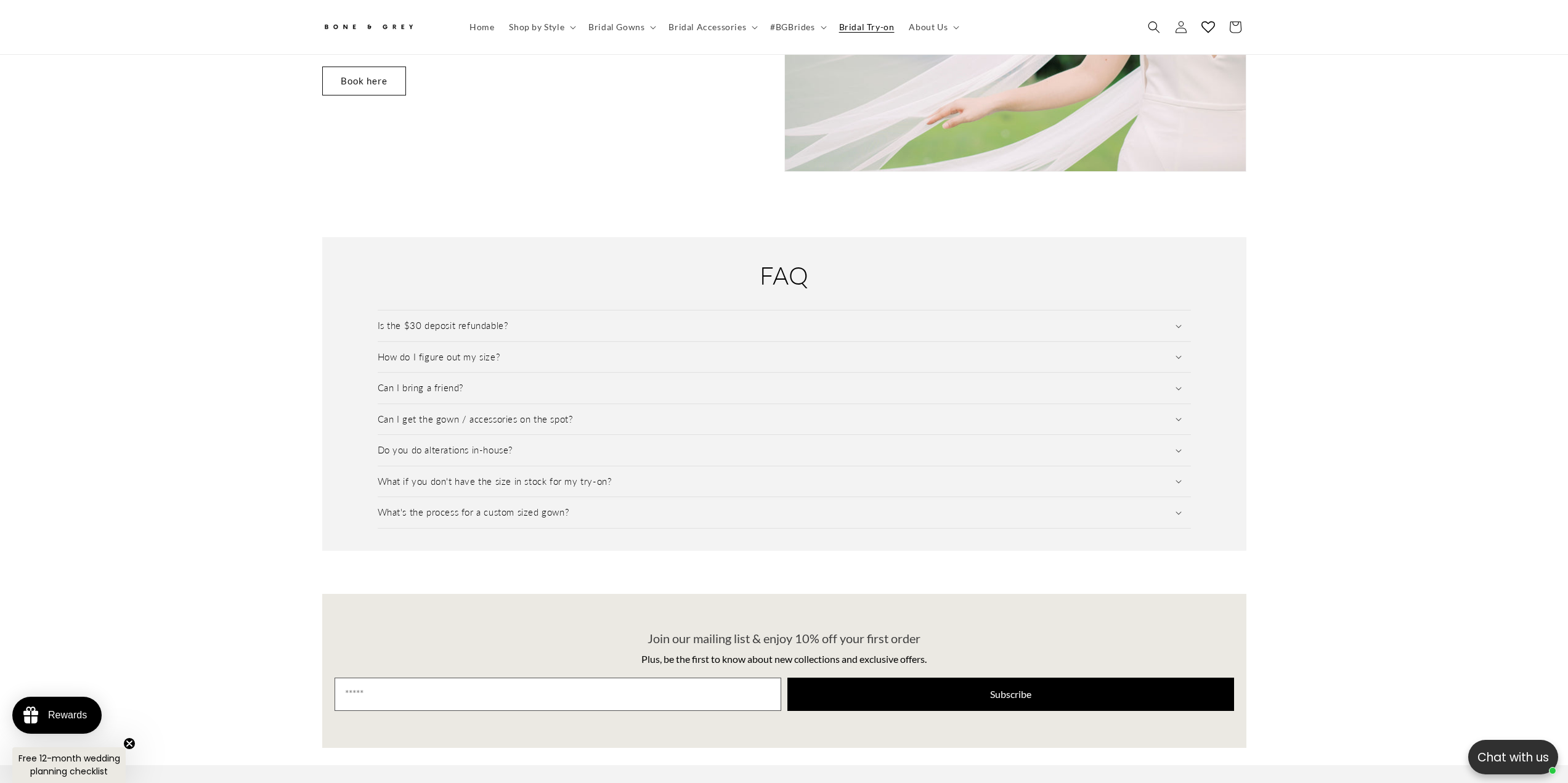
scroll to position [1534, 0]
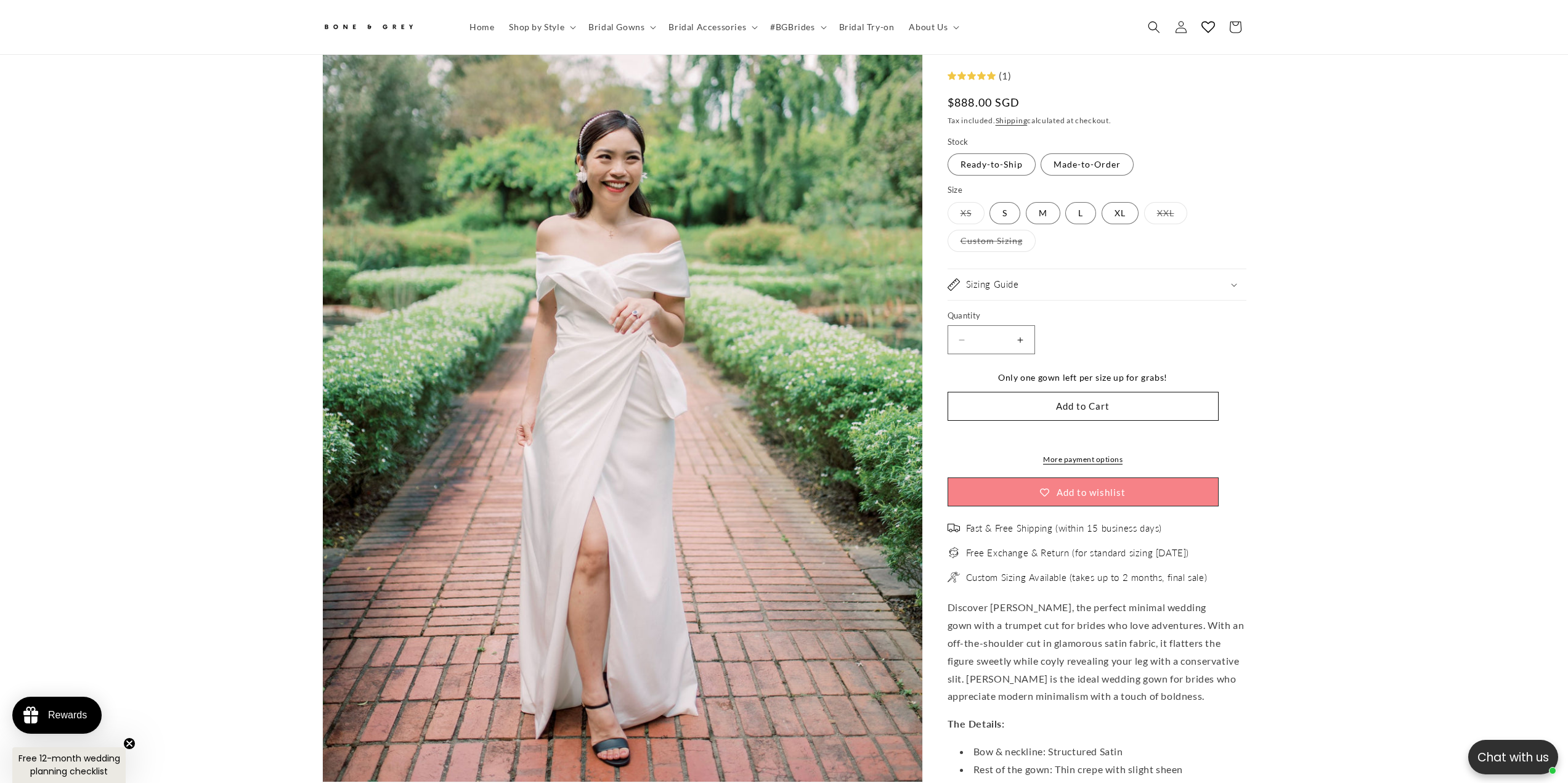
scroll to position [0, 339]
